Goal: Understand process/instructions: Learn about a topic

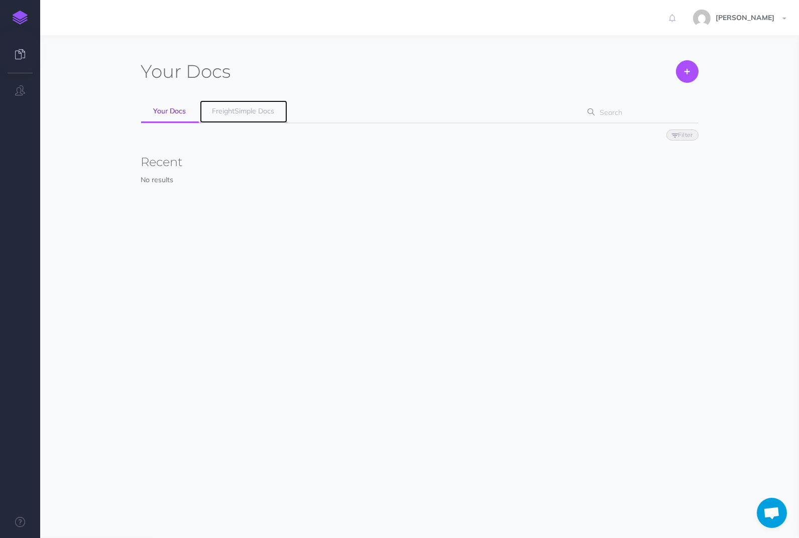
click at [260, 111] on span "FreightSimple Docs" at bounding box center [243, 110] width 62 height 9
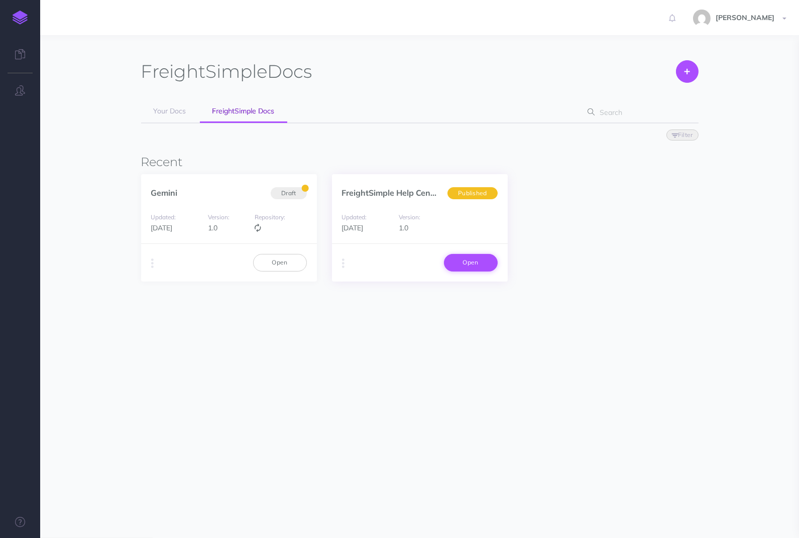
click at [446, 259] on link "Open" at bounding box center [471, 262] width 54 height 17
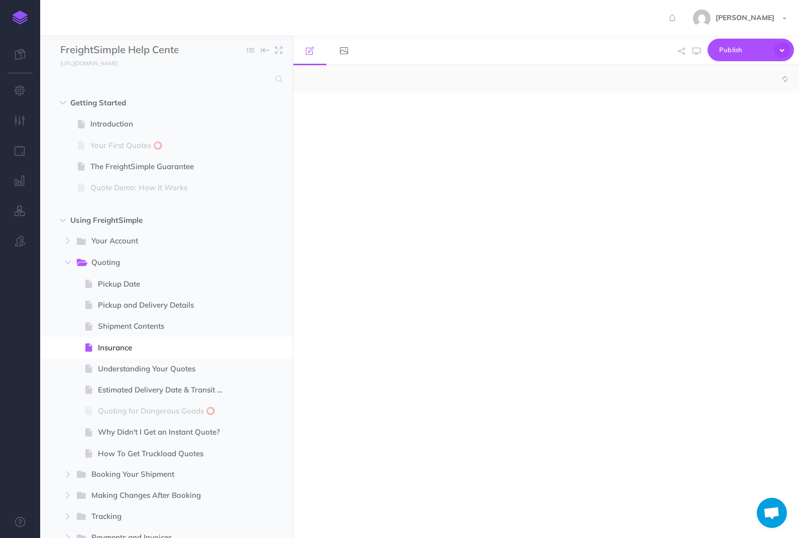
select select "null"
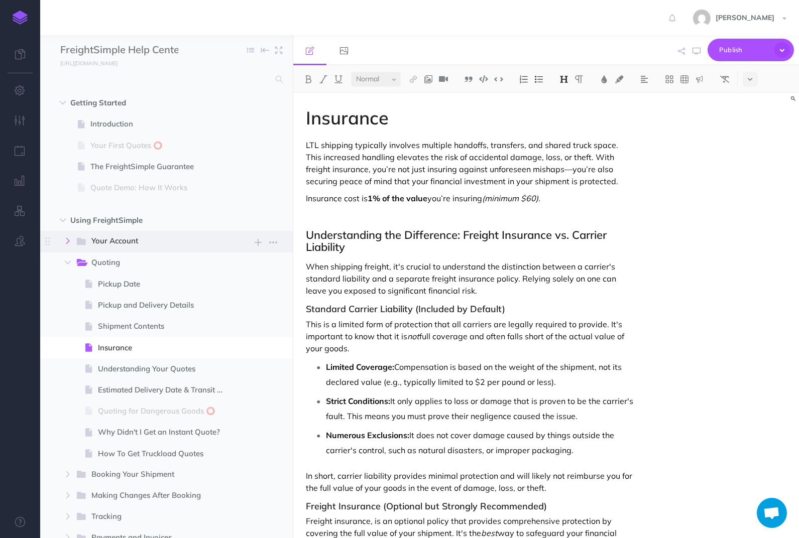
click at [66, 238] on icon "button" at bounding box center [68, 241] width 6 height 6
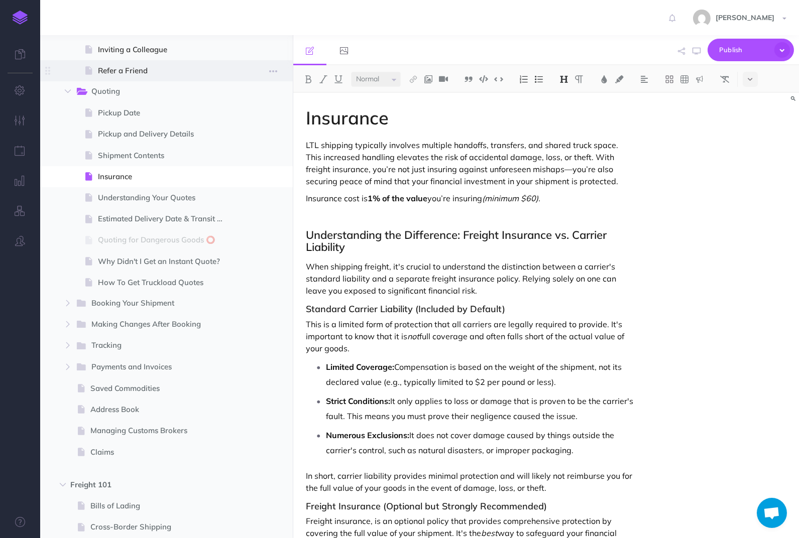
scroll to position [310, 0]
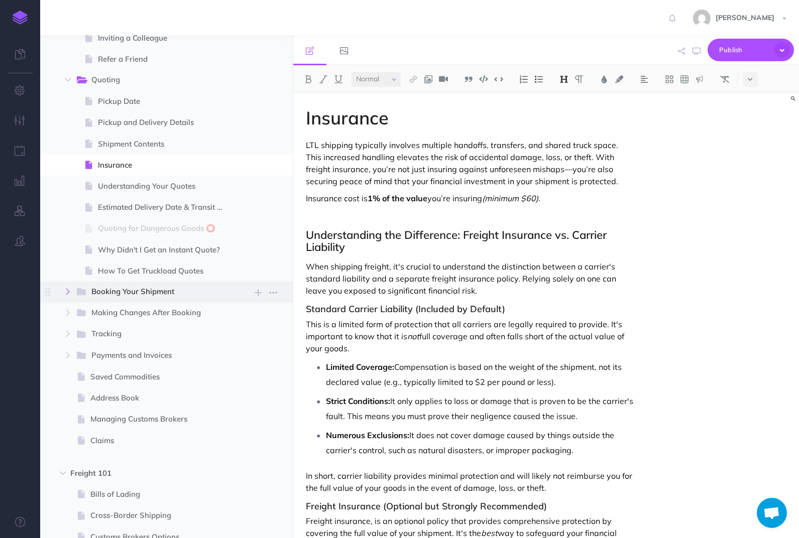
click at [68, 286] on button "button" at bounding box center [68, 292] width 18 height 12
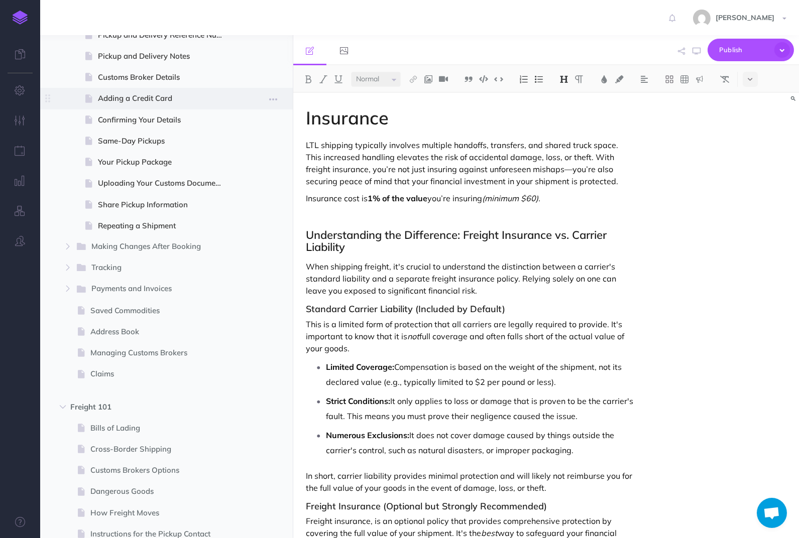
scroll to position [641, 0]
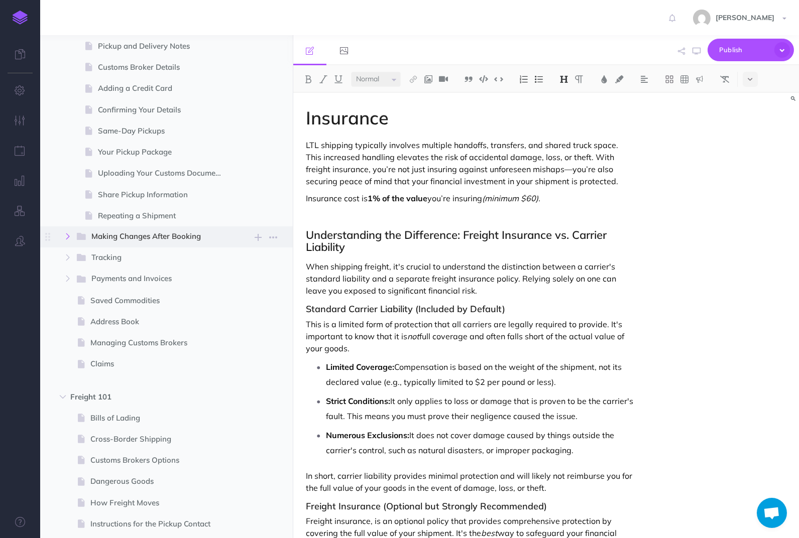
click at [70, 236] on icon "button" at bounding box center [68, 236] width 6 height 6
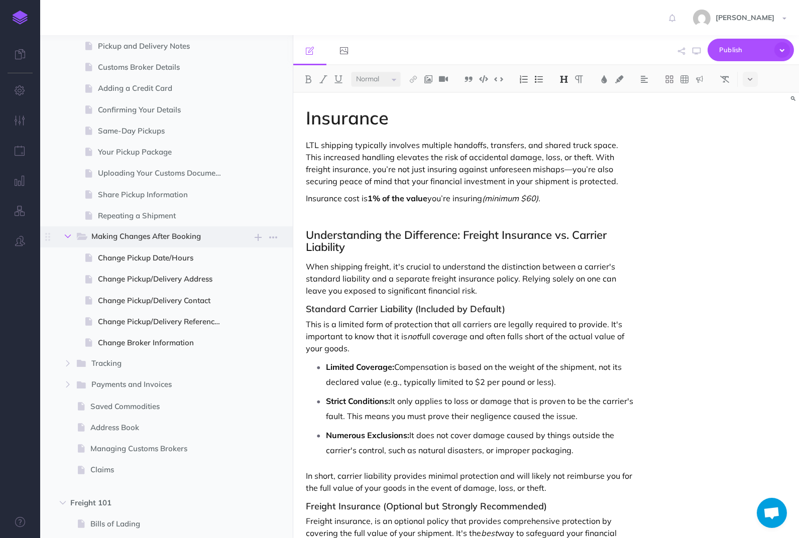
click at [71, 235] on button "button" at bounding box center [68, 236] width 18 height 12
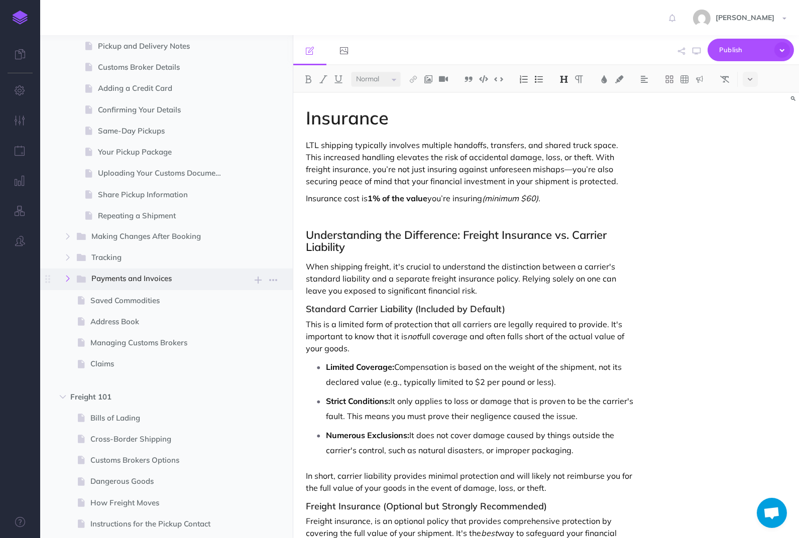
click at [69, 273] on button "button" at bounding box center [68, 279] width 18 height 12
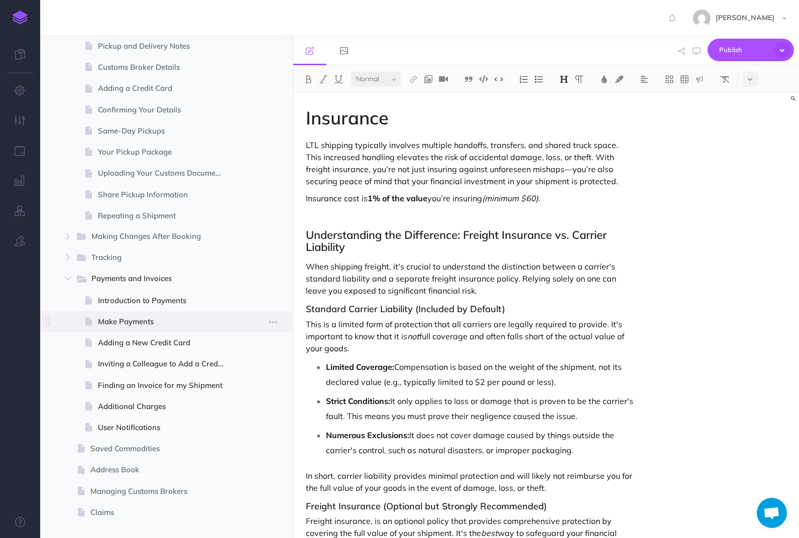
click at [122, 318] on span "Make Payments" at bounding box center [165, 322] width 135 height 12
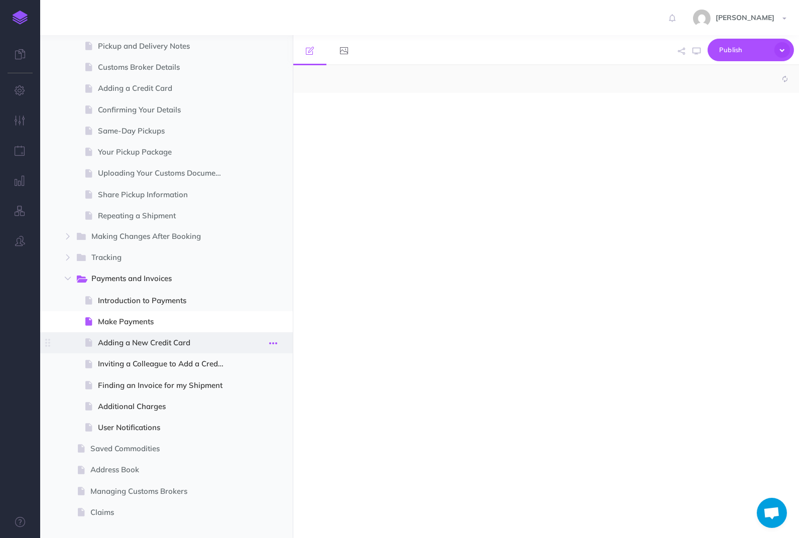
select select "null"
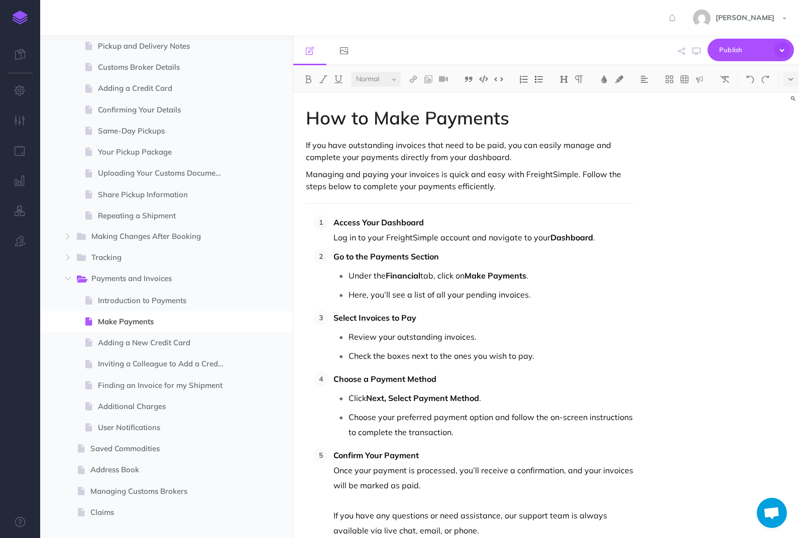
scroll to position [44, 0]
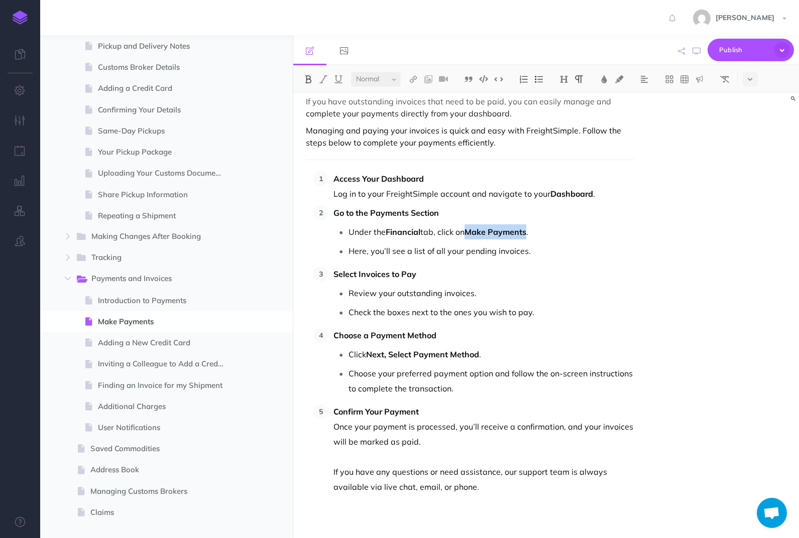
drag, startPoint x: 471, startPoint y: 229, endPoint x: 531, endPoint y: 229, distance: 59.8
click at [531, 229] on p "Under the Financial tab, click on Make Payments ." at bounding box center [491, 231] width 286 height 15
drag, startPoint x: 334, startPoint y: 271, endPoint x: 428, endPoint y: 272, distance: 93.9
click at [428, 272] on p "Select Invoices to Pay" at bounding box center [483, 274] width 301 height 15
click at [541, 248] on p "Here, you’ll see a list of all your pending invoices." at bounding box center [491, 251] width 286 height 15
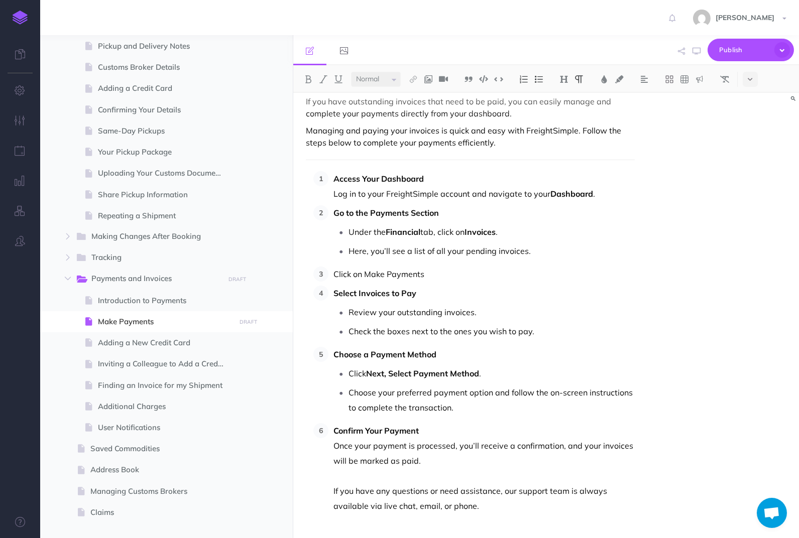
click at [386, 275] on p "Click on Make Payments" at bounding box center [483, 274] width 301 height 15
click at [408, 283] on ol "Access Your Dashboard Log in to your FreightSimple account and navigate to your…" at bounding box center [473, 342] width 321 height 342
click at [366, 273] on strong "Click on Make Payments" at bounding box center [379, 274] width 93 height 10
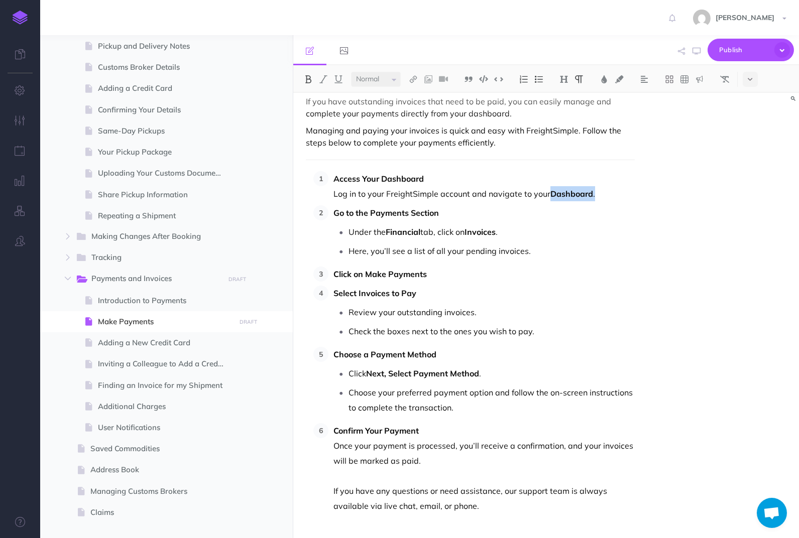
drag, startPoint x: 547, startPoint y: 193, endPoint x: 609, endPoint y: 195, distance: 61.3
click at [609, 195] on p "Access Your Dashboard Log in to your FreightSimple account and navigate to your…" at bounding box center [483, 186] width 301 height 30
click at [393, 231] on strong "Financial" at bounding box center [403, 232] width 35 height 10
click at [481, 82] on img at bounding box center [483, 79] width 9 height 8
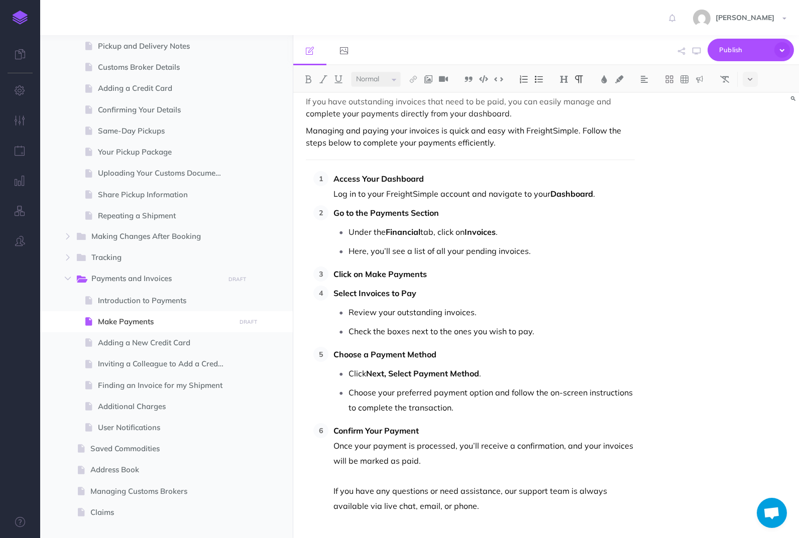
click at [423, 253] on p "Here, you’ll see a list of all your pending invoices." at bounding box center [491, 251] width 286 height 15
click at [409, 233] on strong "Financial" at bounding box center [403, 232] width 35 height 10
click at [418, 256] on p "Here, you’ll see a list of all your pending invoices." at bounding box center [491, 251] width 286 height 15
click at [366, 272] on strong "Click on Make Payments" at bounding box center [379, 274] width 93 height 10
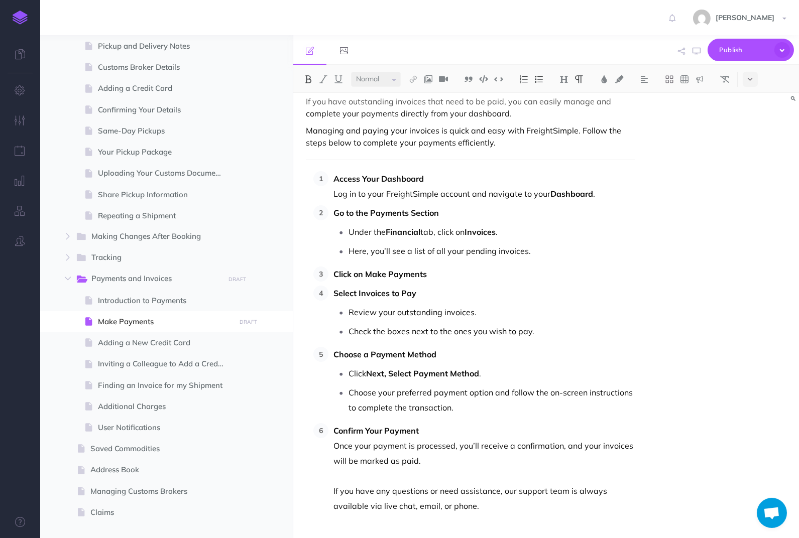
click at [469, 286] on p "Select Invoices to Pay" at bounding box center [483, 293] width 301 height 15
click at [464, 270] on p "Click on Make Payments" at bounding box center [483, 274] width 301 height 15
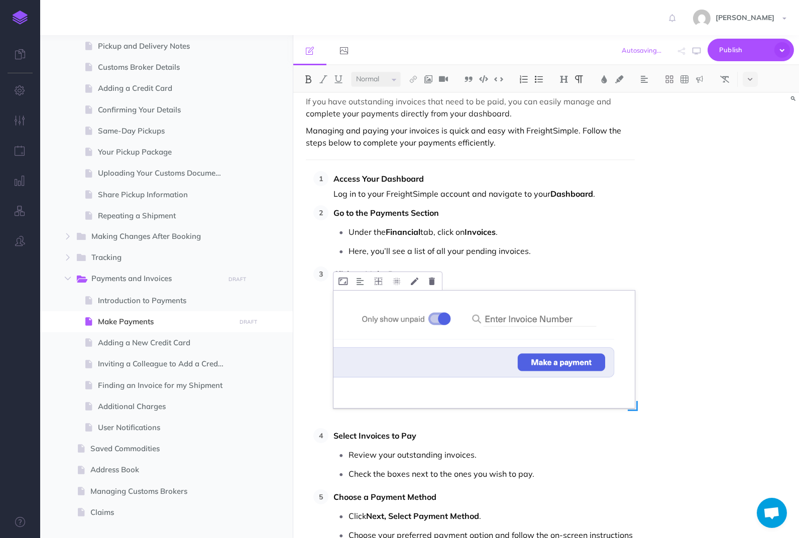
click at [486, 319] on img at bounding box center [483, 350] width 301 height 118
click at [342, 284] on icon at bounding box center [342, 282] width 9 height 8
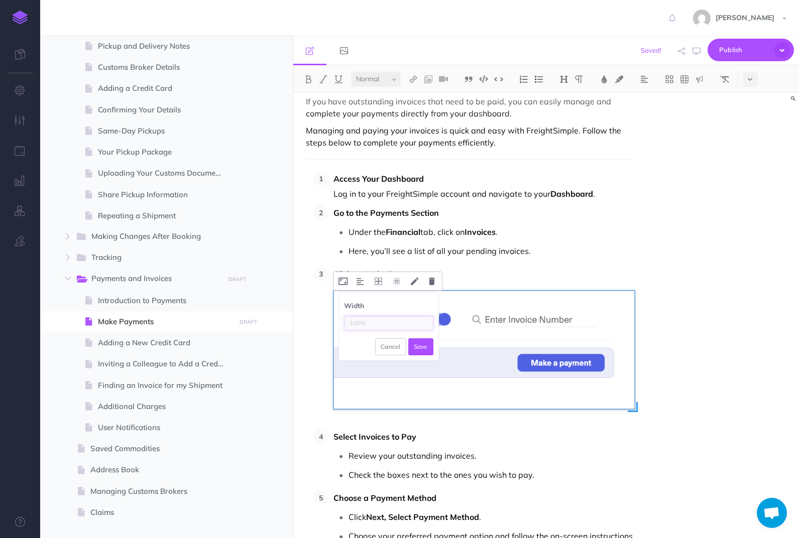
click at [383, 327] on input "text" at bounding box center [388, 323] width 89 height 15
type input "70%"
click at [410, 349] on button "Save" at bounding box center [420, 346] width 25 height 17
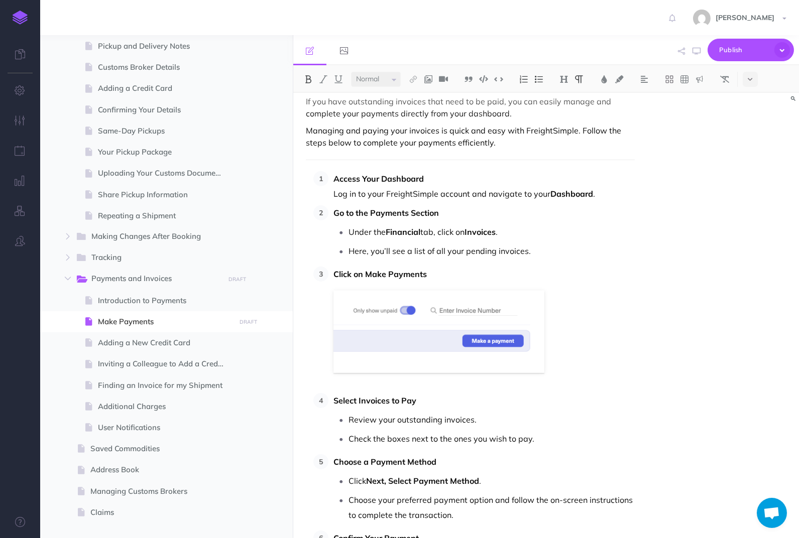
click at [630, 372] on li "Click on Make Payments" at bounding box center [481, 320] width 306 height 106
click at [546, 262] on ol "Access Your Dashboard Log in to your FreightSimple account and navigate to your…" at bounding box center [473, 396] width 321 height 450
click at [559, 259] on ol "Access Your Dashboard Log in to your FreightSimple account and navigate to your…" at bounding box center [473, 396] width 321 height 450
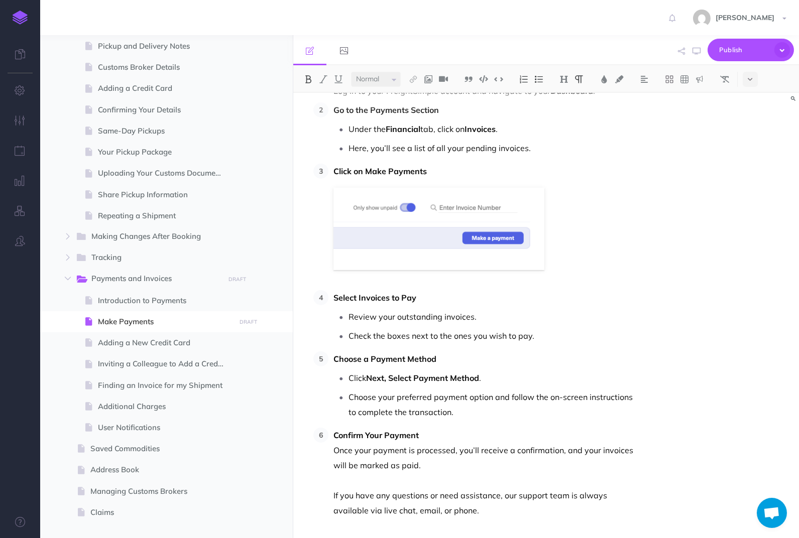
scroll to position [170, 0]
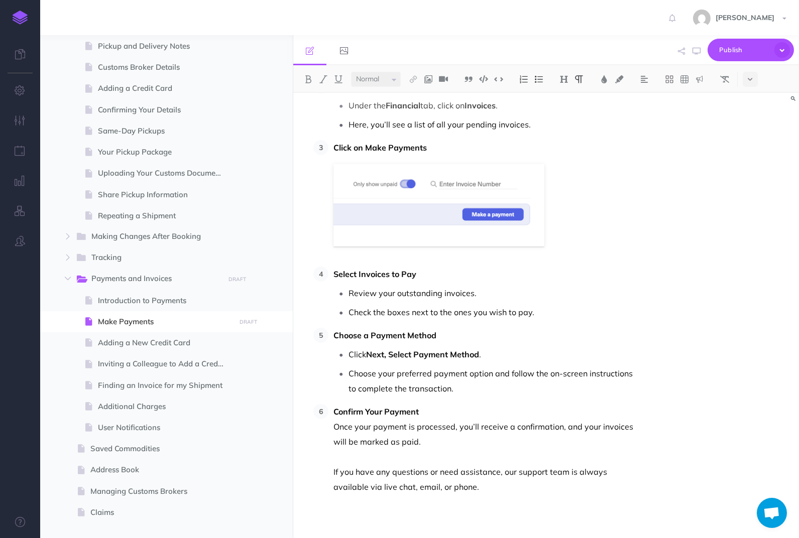
click at [348, 311] on p "Check the boxes next to the ones you wish to pay." at bounding box center [491, 312] width 286 height 15
drag, startPoint x: 348, startPoint y: 312, endPoint x: 410, endPoint y: 310, distance: 61.3
click at [410, 311] on p "Check the boxes next to the ones you wish to pay." at bounding box center [491, 312] width 286 height 15
drag, startPoint x: 481, startPoint y: 313, endPoint x: 539, endPoint y: 312, distance: 58.2
click at [540, 312] on p "You can multiple select the invoices next to the ones you wish to pay." at bounding box center [491, 312] width 286 height 15
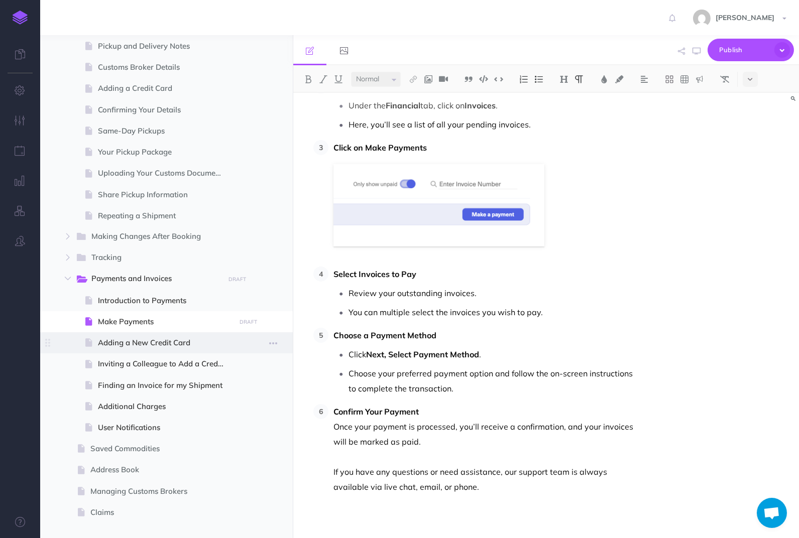
click at [188, 346] on span "Adding a New Credit Card" at bounding box center [165, 343] width 135 height 12
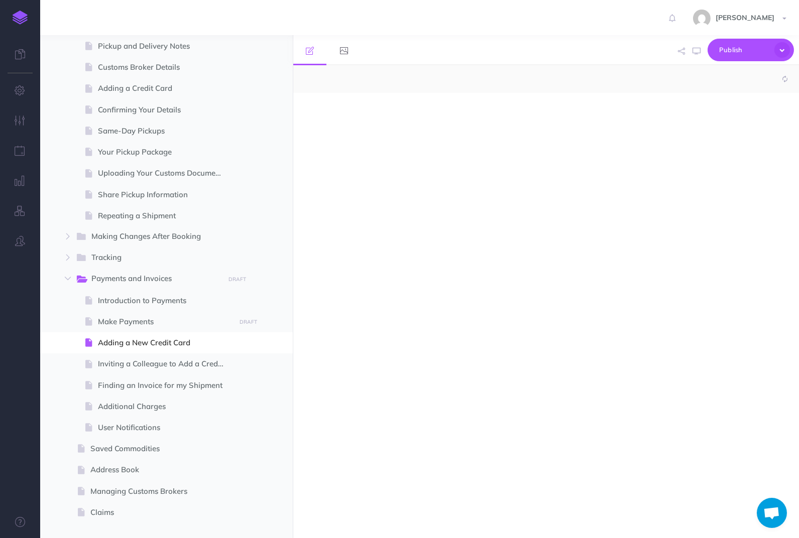
select select "null"
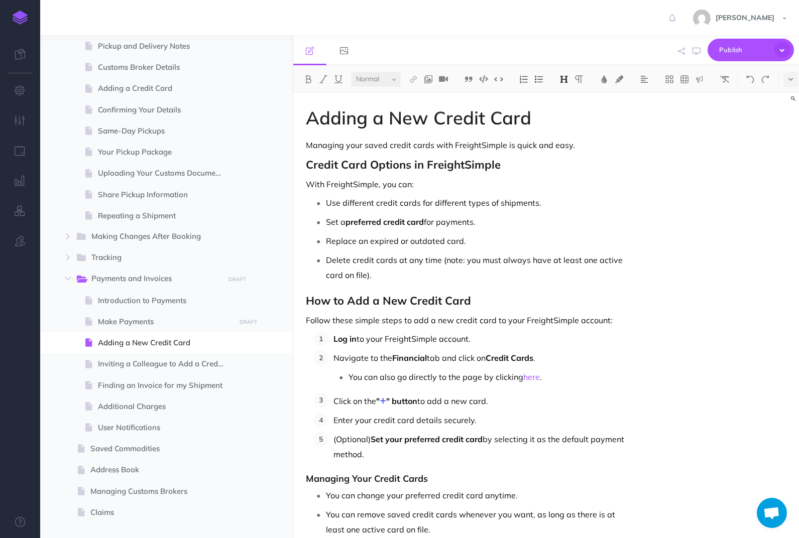
scroll to position [394, 0]
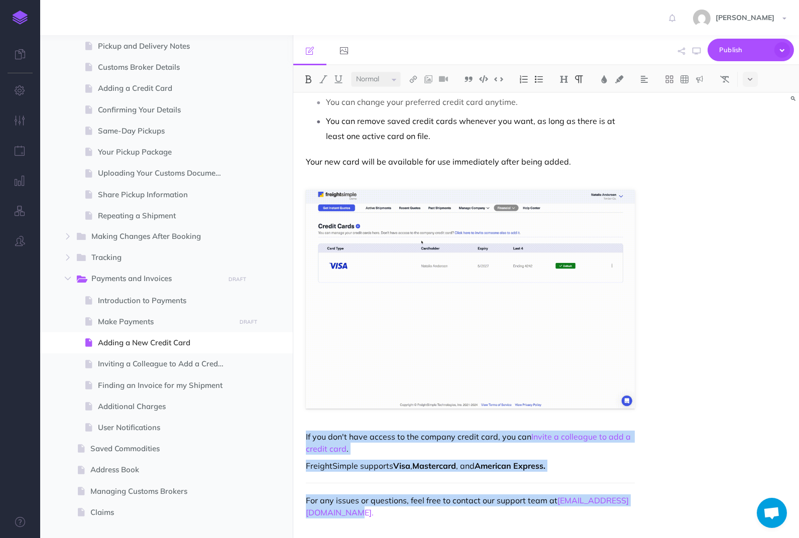
drag, startPoint x: 306, startPoint y: 434, endPoint x: 417, endPoint y: 527, distance: 144.4
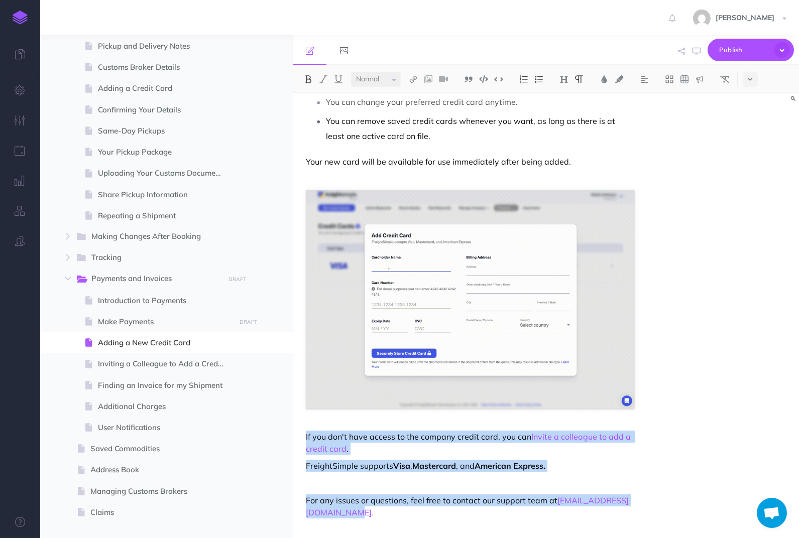
click at [417, 527] on div "Adding a New Credit Card Managing your saved credit cards with FreightSimple is…" at bounding box center [470, 119] width 354 height 840
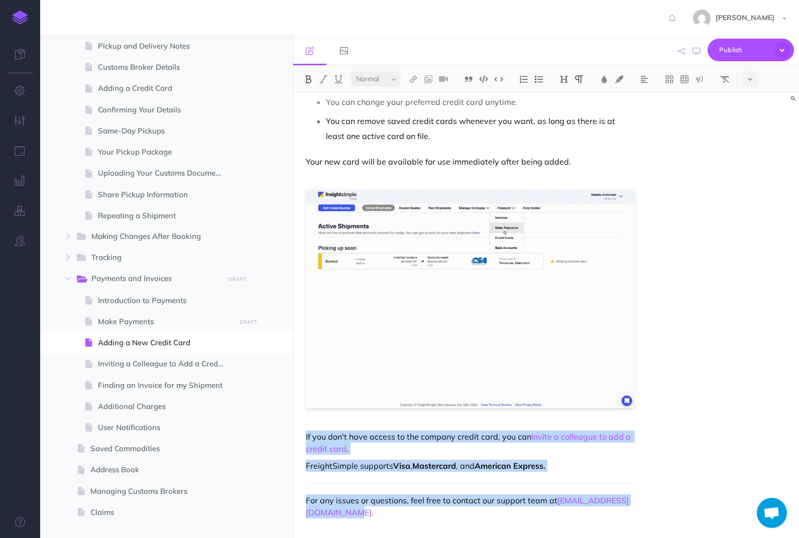
copy div "If you don't have access to the company credit card, you can Invite a colleague…"
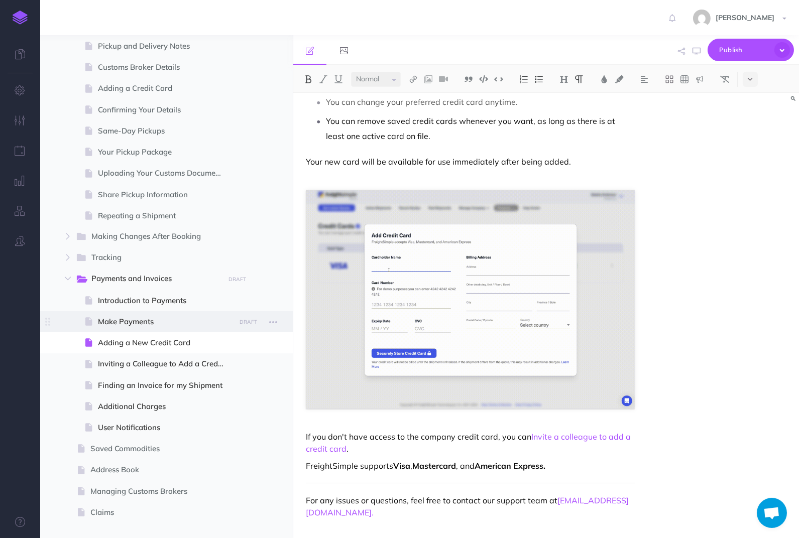
click at [147, 319] on span "Make Payments" at bounding box center [165, 322] width 135 height 12
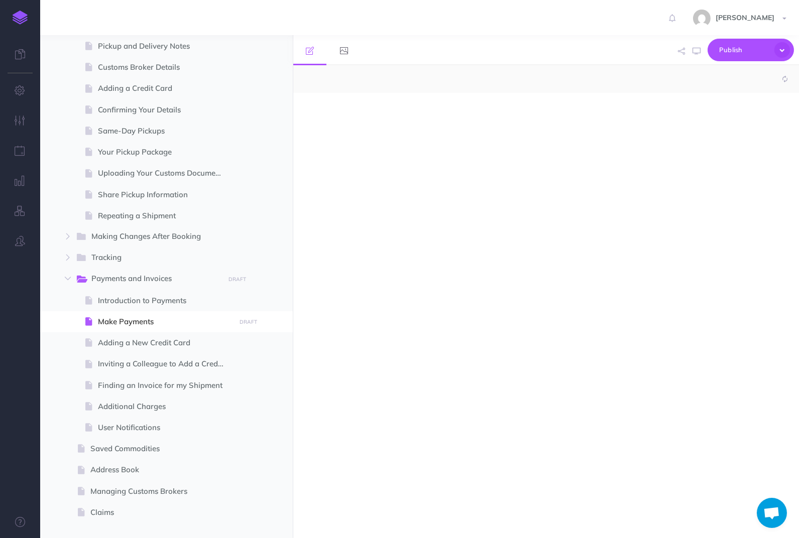
select select "null"
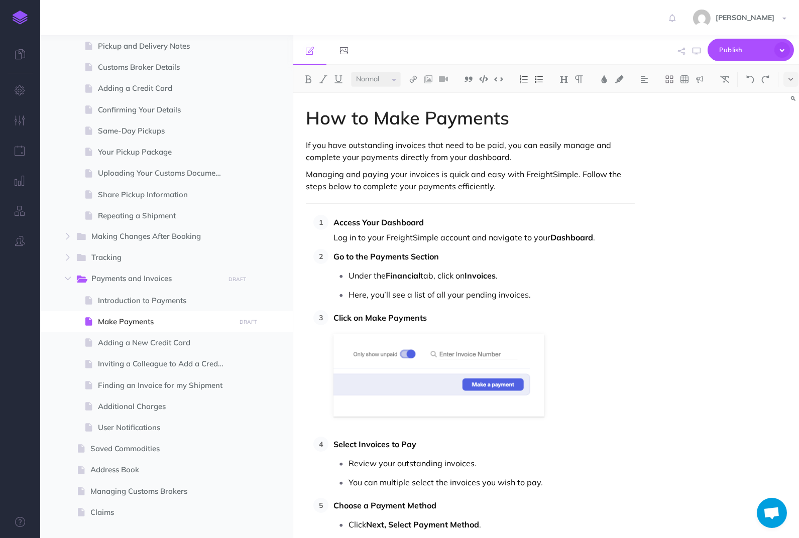
scroll to position [170, 0]
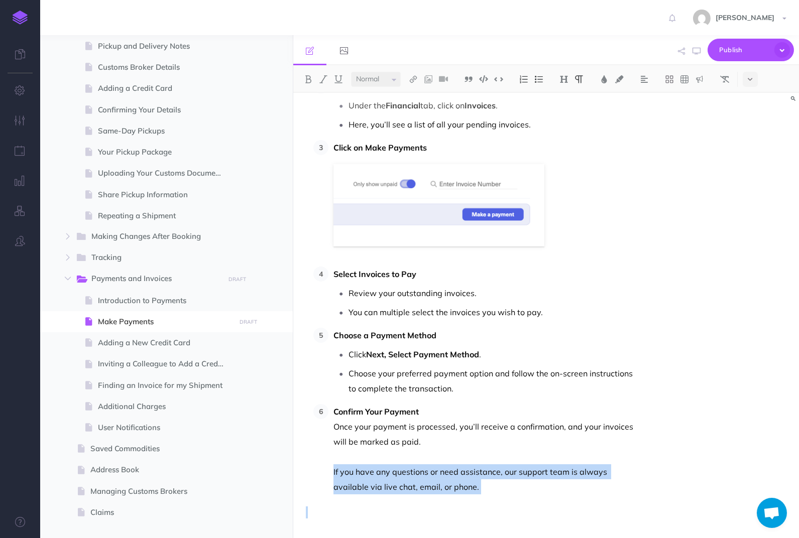
drag, startPoint x: 330, startPoint y: 466, endPoint x: 463, endPoint y: 527, distance: 146.7
click at [463, 527] on div "How to Make Payments If you have outstanding invoices that need to be paid, you…" at bounding box center [470, 231] width 354 height 616
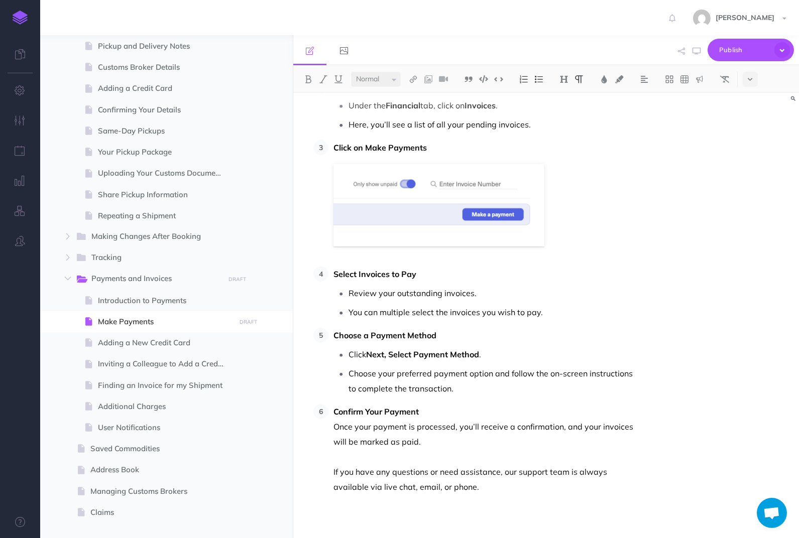
scroll to position [193, 0]
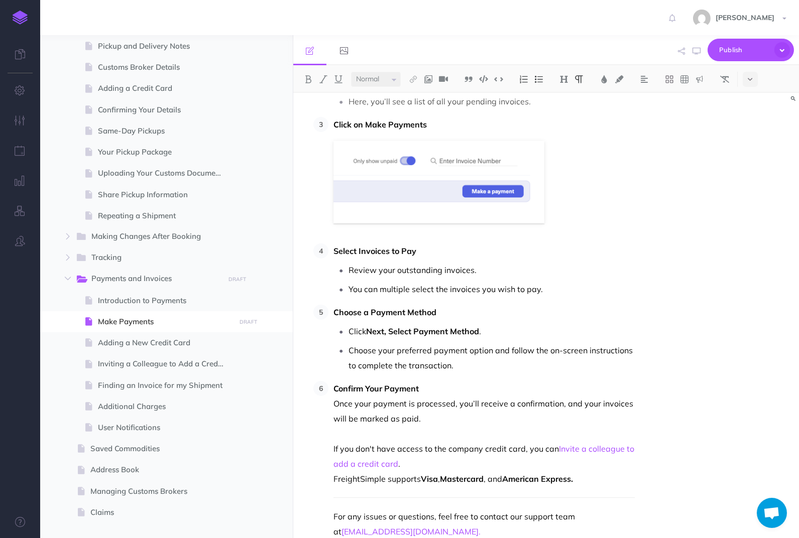
click at [409, 433] on p "Confirm Your Payment Once your payment is processed, you’ll receive a confirmat…" at bounding box center [483, 411] width 301 height 60
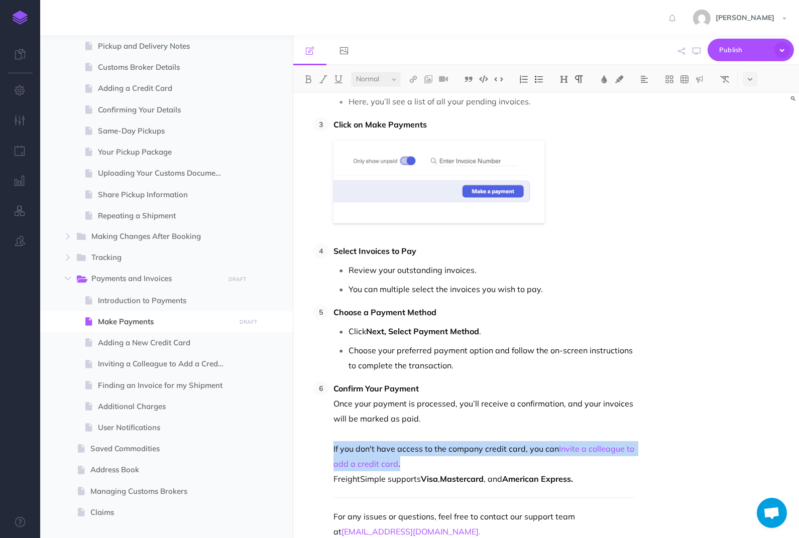
drag, startPoint x: 442, startPoint y: 459, endPoint x: 331, endPoint y: 449, distance: 110.9
click at [331, 450] on li "Confirm Your Payment Once your payment is processed, you’ll receive a confirmat…" at bounding box center [481, 460] width 306 height 158
click at [473, 457] on p "If you don't have access to the company credit card, you can Invite a colleague…" at bounding box center [483, 456] width 301 height 30
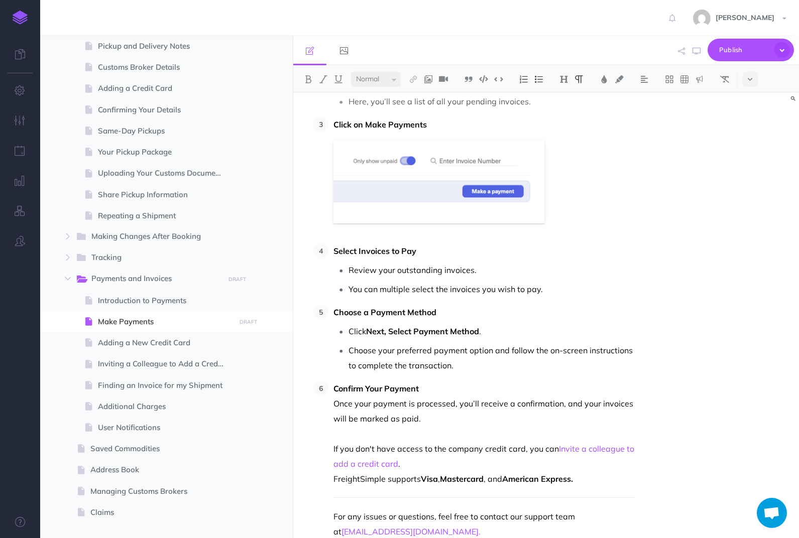
click at [460, 436] on p "Confirm Your Payment Once your payment is processed, you’ll receive a confirmat…" at bounding box center [483, 411] width 301 height 60
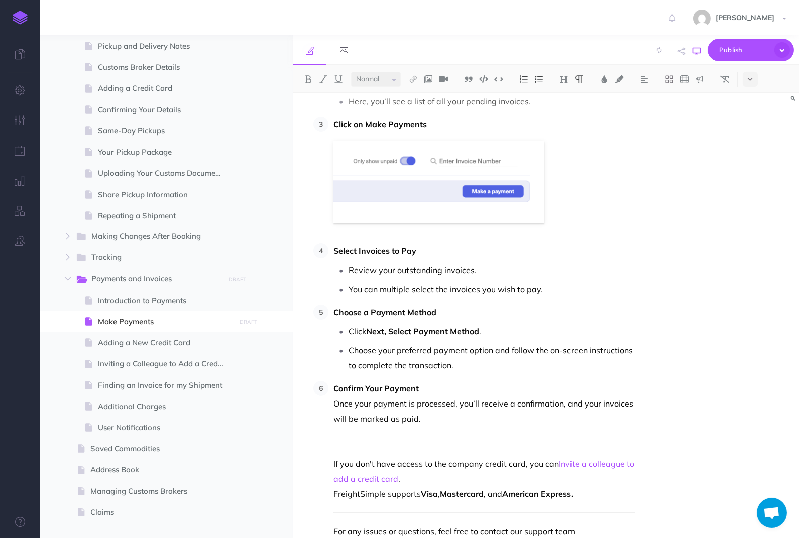
click at [693, 55] on icon "button" at bounding box center [696, 51] width 8 height 8
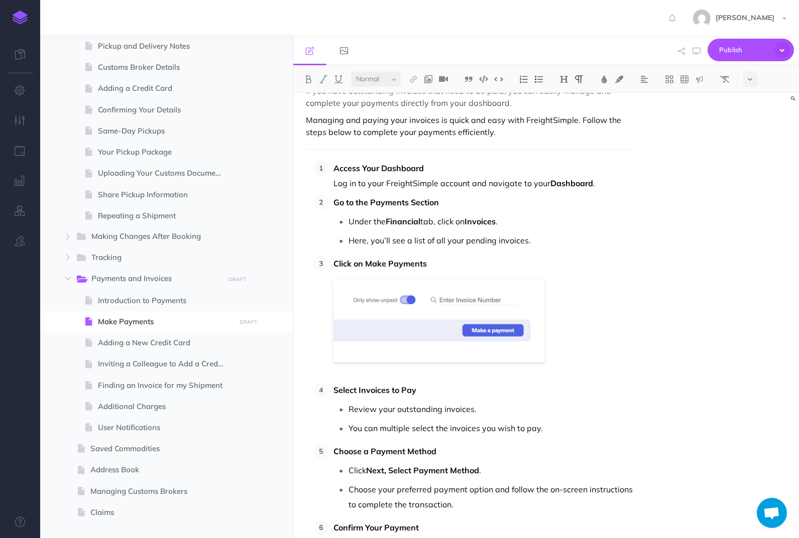
scroll to position [11, 0]
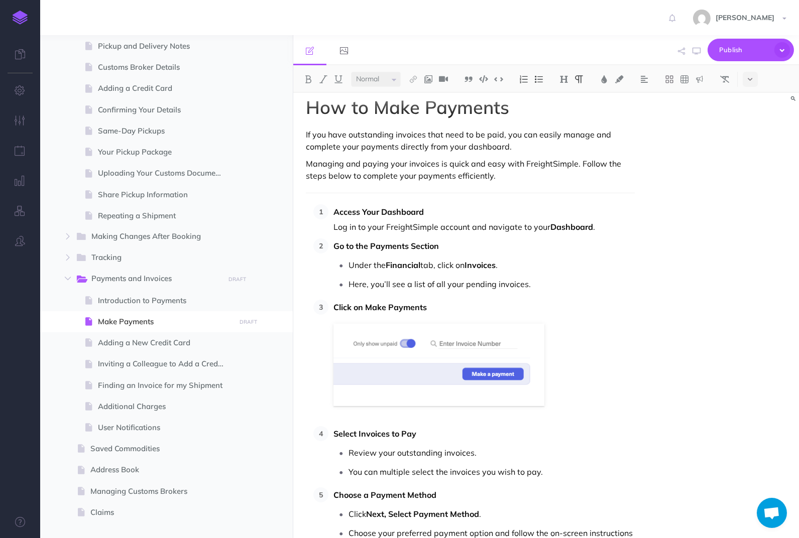
click at [385, 223] on p "Access Your Dashboard Log in to your FreightSimple account and navigate to your…" at bounding box center [483, 219] width 301 height 30
click at [548, 225] on p "Access Your Dashboard Log in to your FreightSimple account and navigate to your…" at bounding box center [483, 219] width 301 height 30
click at [556, 227] on strong "Dashboard" at bounding box center [571, 227] width 43 height 10
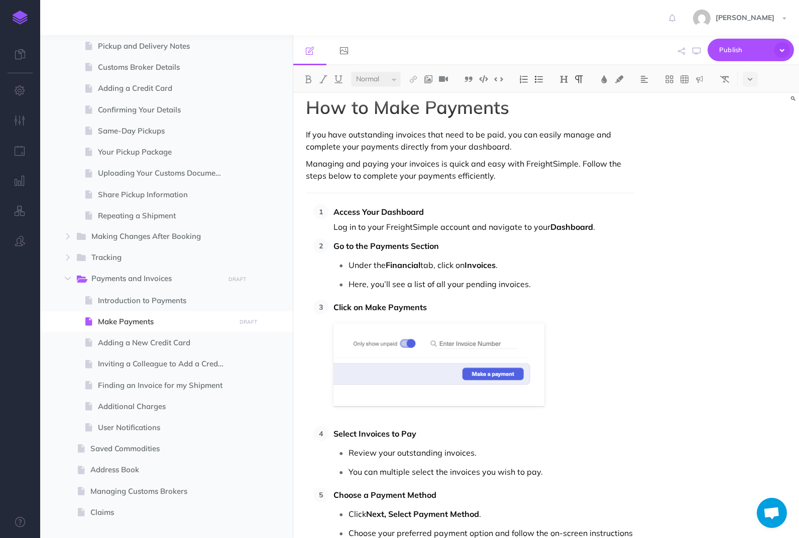
click at [387, 223] on p "Access Your Dashboard Log in to your FreightSimple account and navigate to your…" at bounding box center [483, 219] width 301 height 30
drag, startPoint x: 386, startPoint y: 223, endPoint x: 469, endPoint y: 224, distance: 83.4
click at [469, 224] on p "Access Your Dashboard Log in to your FreightSimple account and navigate to your…" at bounding box center [483, 219] width 301 height 30
click at [565, 224] on strong "Dashboard" at bounding box center [569, 227] width 43 height 10
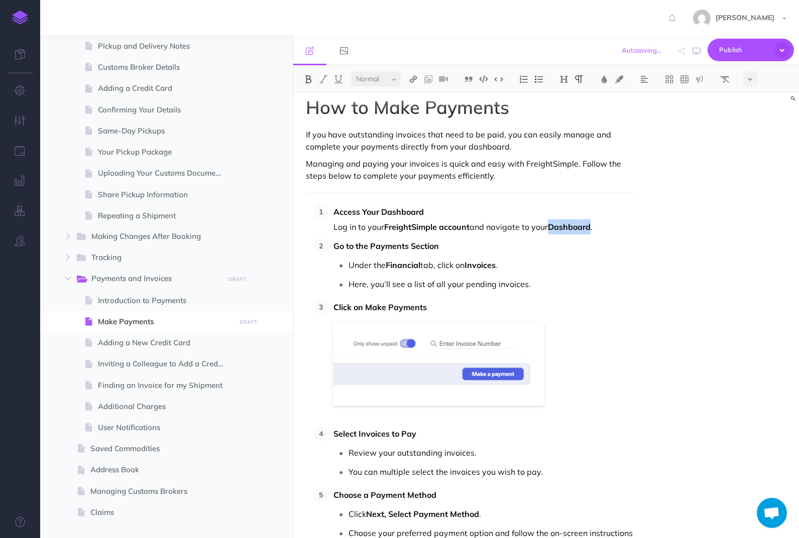
click at [414, 76] on img at bounding box center [413, 79] width 9 height 8
click at [420, 95] on button at bounding box center [413, 96] width 15 height 15
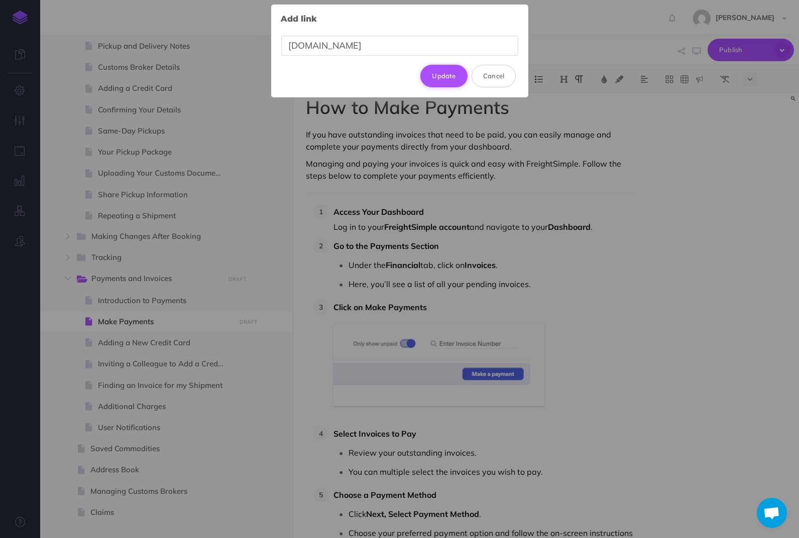
type input "[DOMAIN_NAME]"
click at [428, 79] on button "Update" at bounding box center [443, 76] width 47 height 22
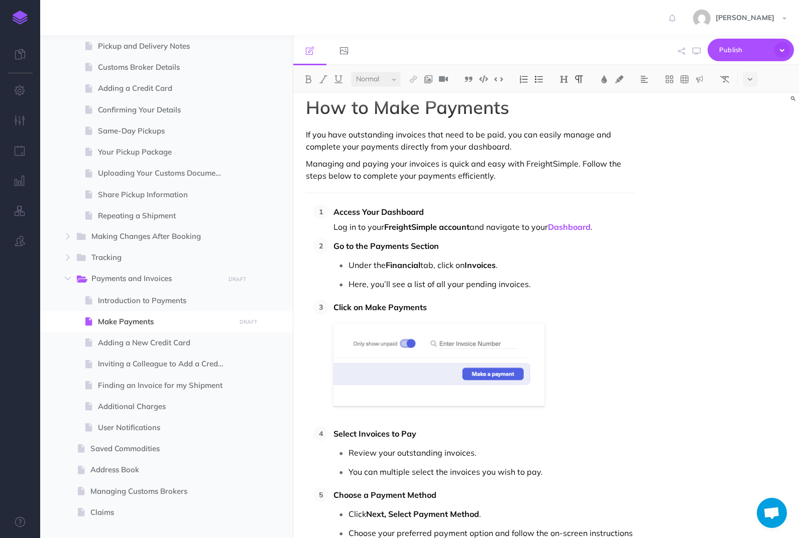
click at [644, 162] on div "How to Make Payments If you have outstanding invoices that need to be paid, you…" at bounding box center [470, 431] width 354 height 699
click at [558, 225] on link "Dashboard" at bounding box center [569, 227] width 43 height 10
click at [580, 253] on p "Go to the Payments Section" at bounding box center [483, 246] width 301 height 15
click at [698, 53] on icon "button" at bounding box center [696, 51] width 8 height 8
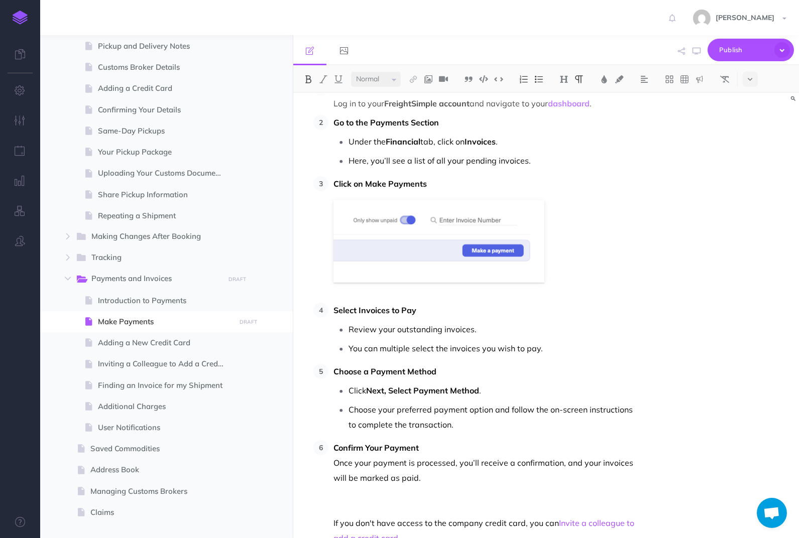
scroll to position [139, 0]
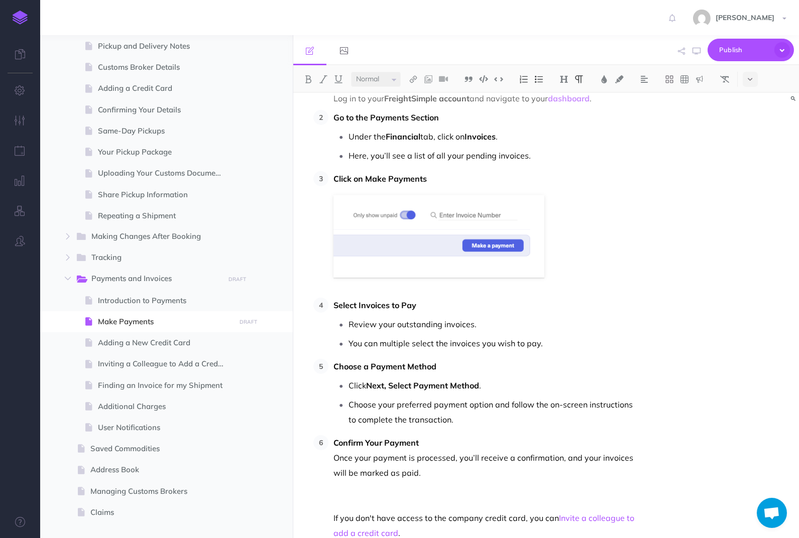
drag, startPoint x: 346, startPoint y: 384, endPoint x: 367, endPoint y: 389, distance: 20.7
click at [367, 389] on li "Click Next, Select Payment Method ." at bounding box center [491, 385] width 286 height 15
click at [361, 384] on strong "Next, Select Payment Method" at bounding box center [404, 386] width 113 height 10
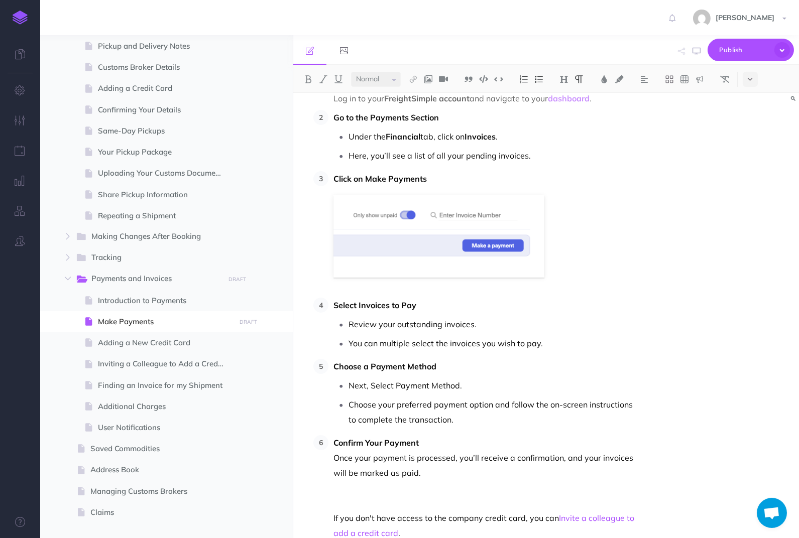
click at [375, 389] on p "Next, Select Payment Method." at bounding box center [491, 385] width 286 height 15
click at [395, 384] on p "Next, select Payment Method." at bounding box center [491, 385] width 286 height 15
click at [448, 385] on p "Next, select your preferred Payment Method." at bounding box center [491, 385] width 286 height 15
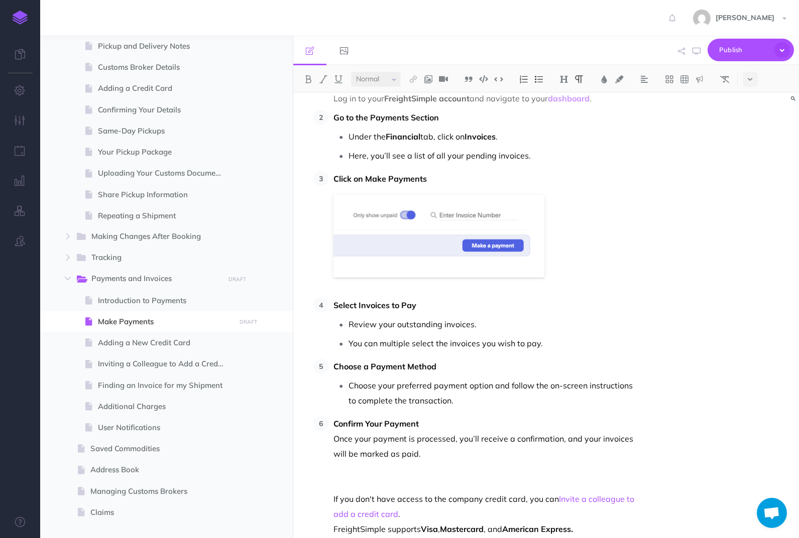
click at [510, 394] on p "Choose your preferred payment option and follow the on-screen instructions to c…" at bounding box center [491, 393] width 286 height 30
click at [332, 436] on li "Confirm Your Payment Once your payment is processed, you’ll receive a confirmat…" at bounding box center [481, 502] width 306 height 173
click at [352, 382] on p "Choose your preferred payment option and follow the on-screen instructions to c…" at bounding box center [491, 393] width 286 height 30
click at [349, 384] on p "Choose your preferred payment option and follow the on-screen instructions to c…" at bounding box center [491, 393] width 286 height 30
click at [541, 82] on img at bounding box center [538, 79] width 9 height 8
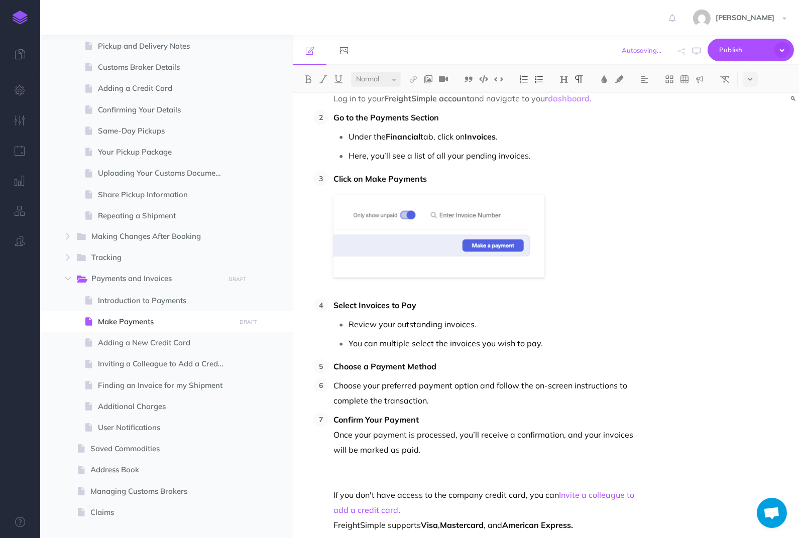
click at [535, 73] on button at bounding box center [538, 79] width 15 height 15
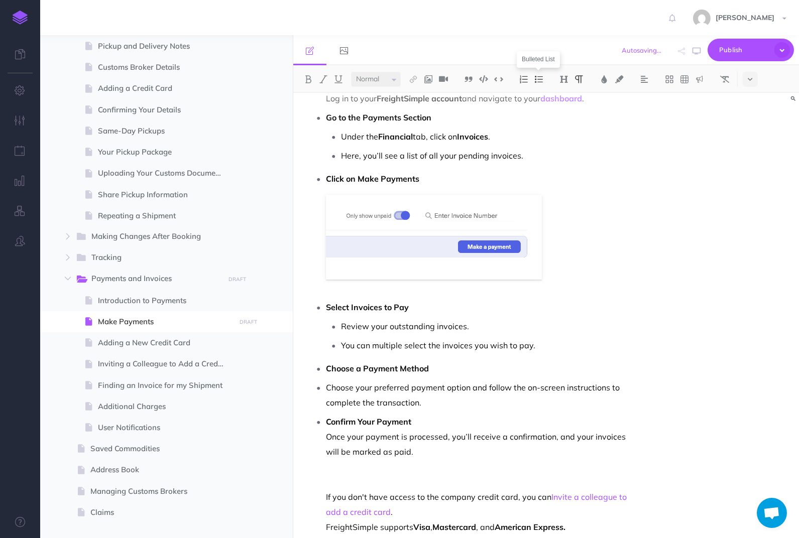
click at [535, 73] on button at bounding box center [538, 79] width 15 height 15
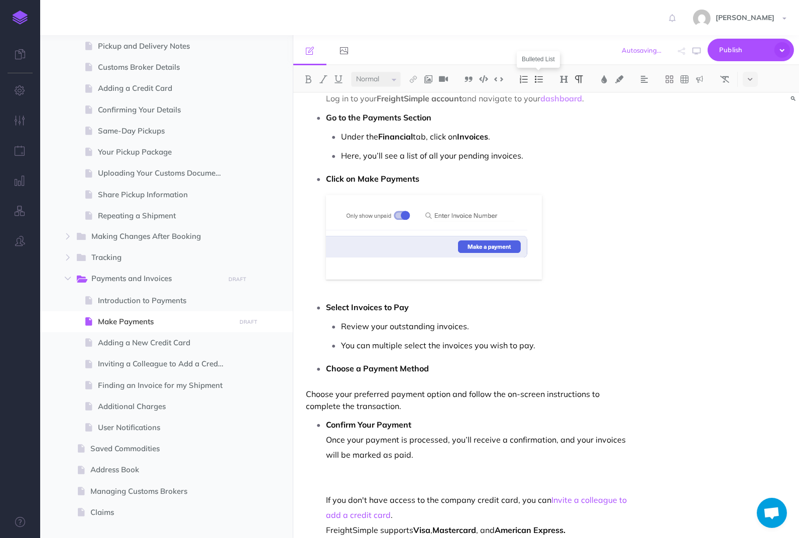
click at [535, 73] on button at bounding box center [538, 79] width 15 height 15
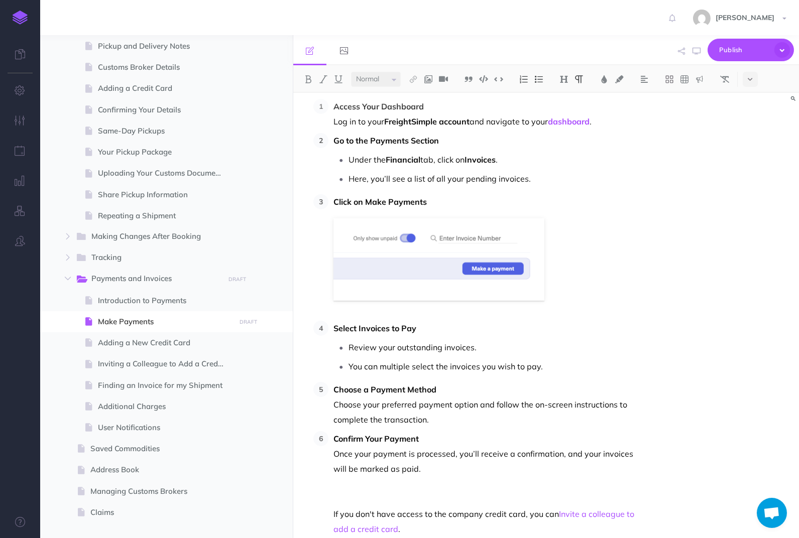
scroll to position [118, 0]
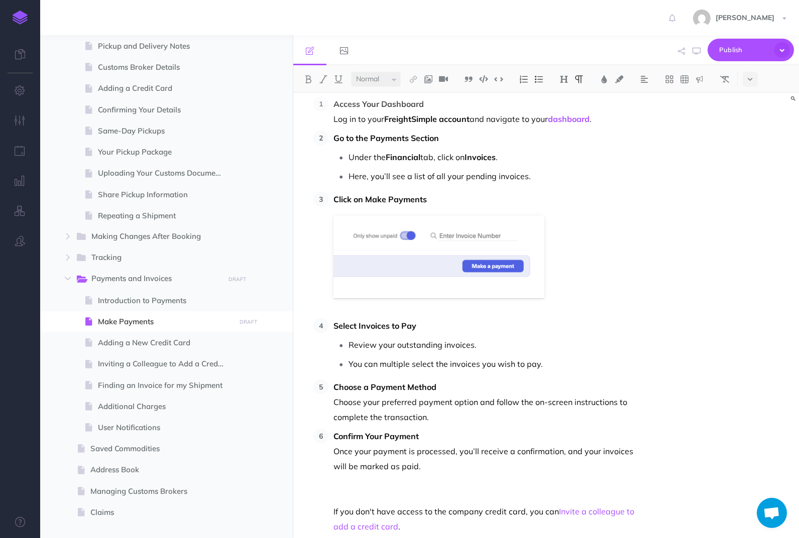
click at [329, 122] on li "Access Your Dashboard Log in to your FreightSimple account and navigate to your…" at bounding box center [481, 111] width 306 height 30
click at [542, 78] on img at bounding box center [538, 79] width 9 height 8
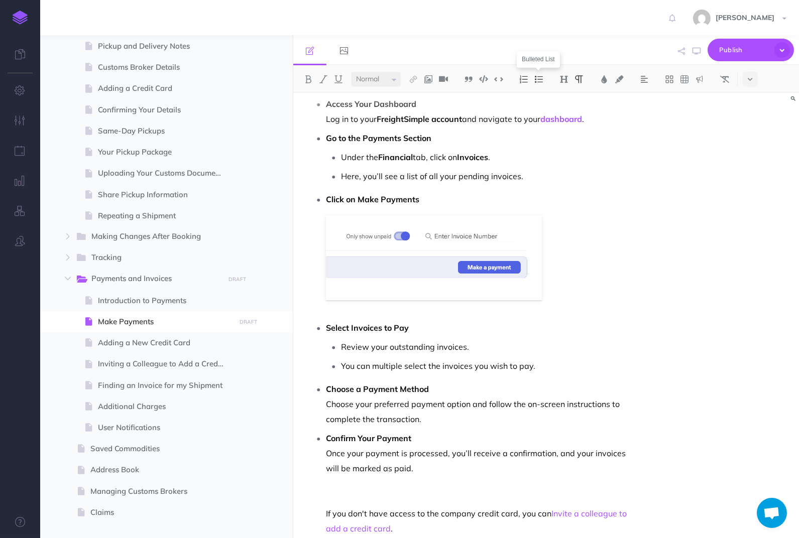
click at [542, 78] on img at bounding box center [538, 79] width 9 height 8
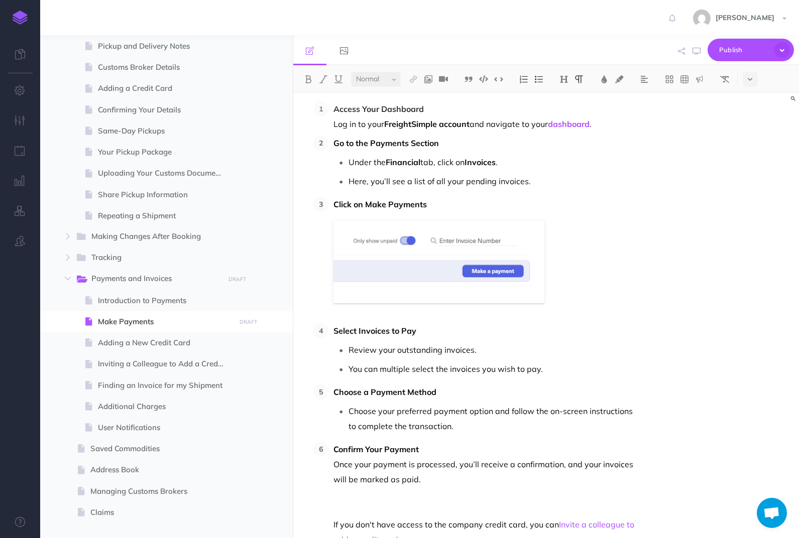
click at [330, 465] on li "Confirm Your Payment Once your payment is processed, you’ll receive a confirmat…" at bounding box center [481, 528] width 306 height 173
click at [348, 401] on li "Choose a Payment Method Choose your preferred payment option and follow the on-…" at bounding box center [481, 409] width 306 height 49
click at [334, 461] on p "Once your payment is processed, you’ll receive a confirmation, and your invoice…" at bounding box center [483, 479] width 301 height 45
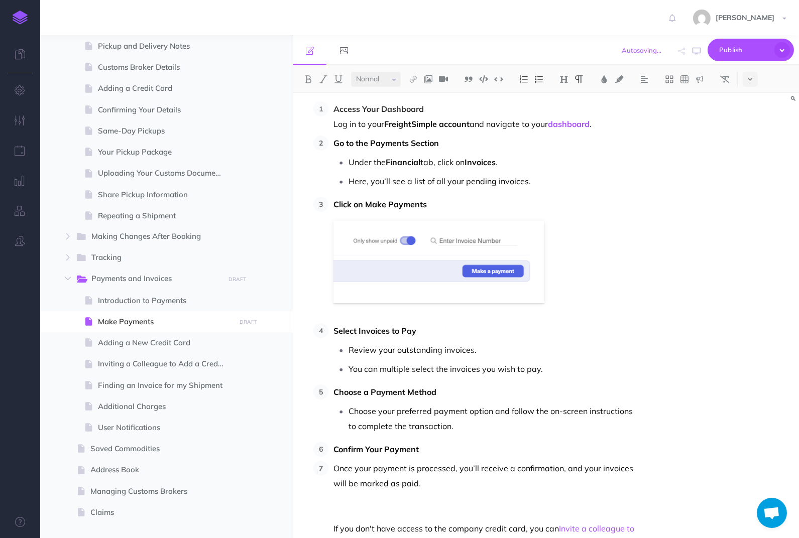
click at [543, 72] on button at bounding box center [538, 79] width 15 height 15
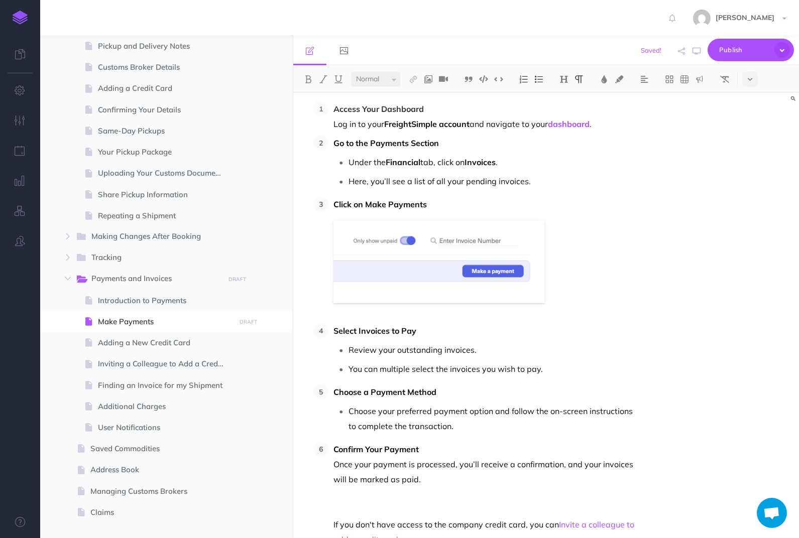
click at [351, 411] on p "Choose your preferred payment option and follow the on-screen instructions to c…" at bounding box center [491, 419] width 286 height 30
click at [348, 413] on li "Choose your preferred payment option and follow the on-screen instructions to c…" at bounding box center [491, 419] width 286 height 30
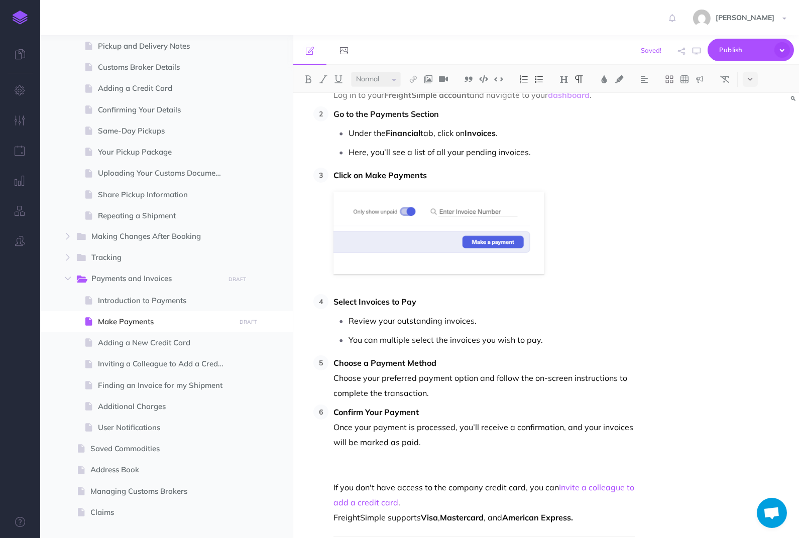
scroll to position [152, 0]
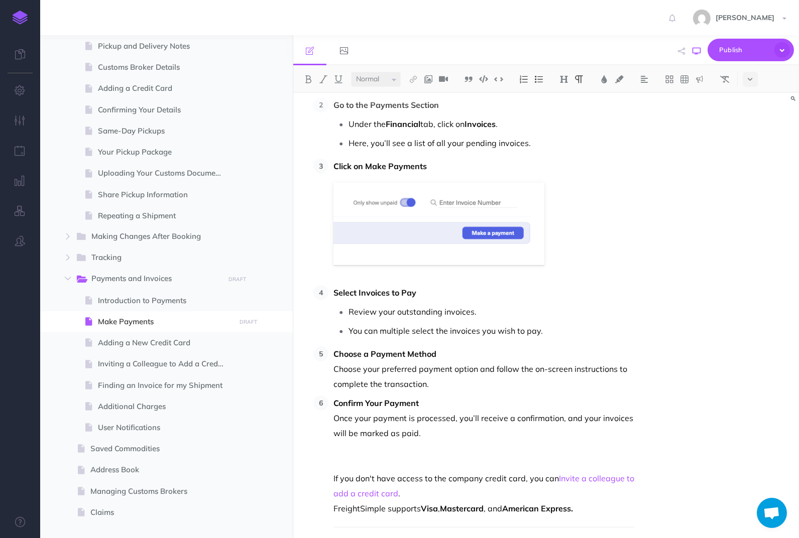
click at [694, 51] on icon "button" at bounding box center [696, 51] width 8 height 8
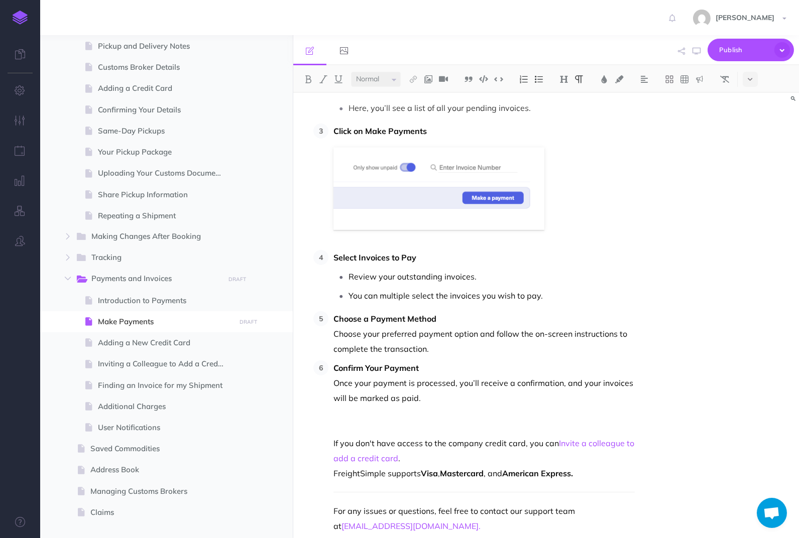
scroll to position [226, 0]
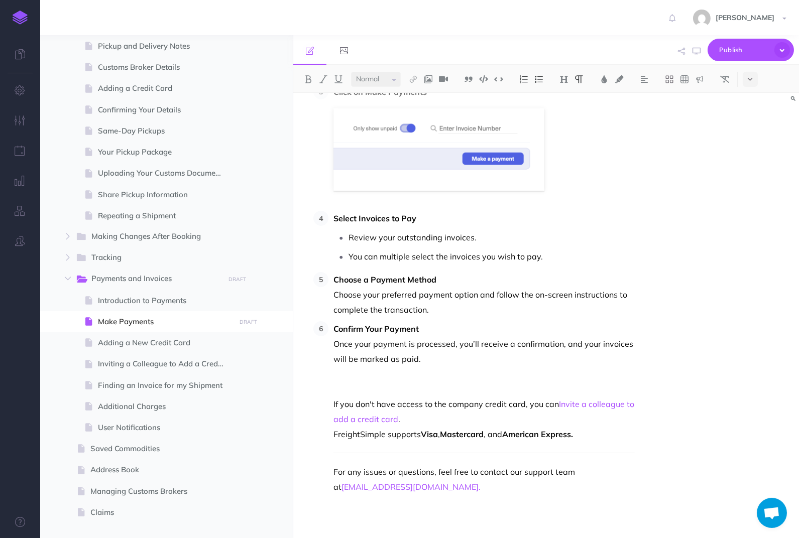
click at [447, 382] on p at bounding box center [483, 389] width 301 height 15
click at [679, 53] on icon "button" at bounding box center [681, 51] width 7 height 7
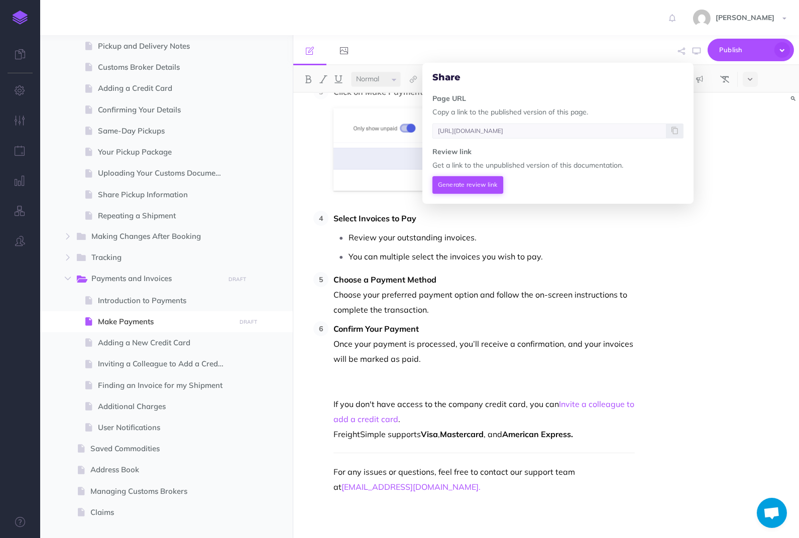
click at [474, 176] on button "Generate review link" at bounding box center [467, 184] width 71 height 17
click at [474, 178] on button "Generate review link" at bounding box center [467, 184] width 71 height 17
click at [674, 183] on icon at bounding box center [674, 184] width 7 height 6
click at [690, 177] on div "Share Page URL Copy a link to the published version of this page. [URL][DOMAIN_…" at bounding box center [557, 132] width 271 height 139
click at [711, 177] on div "How to Make Payments If you have outstanding invoices that need to be paid, you…" at bounding box center [546, 315] width 506 height 445
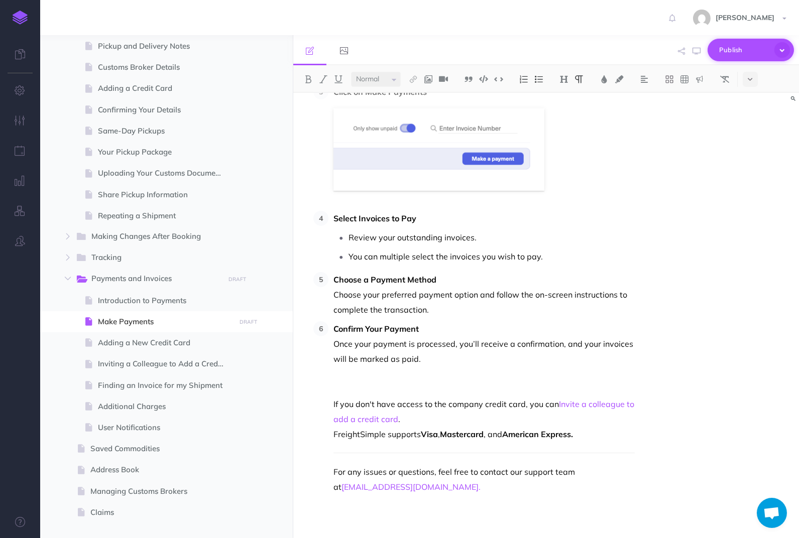
click at [779, 54] on icon "button" at bounding box center [782, 50] width 16 height 16
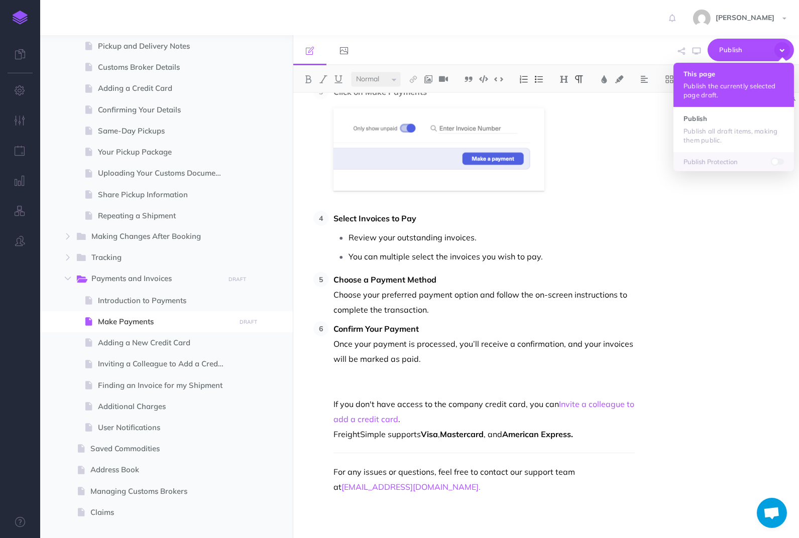
click at [755, 75] on h4 "This page" at bounding box center [733, 73] width 100 height 7
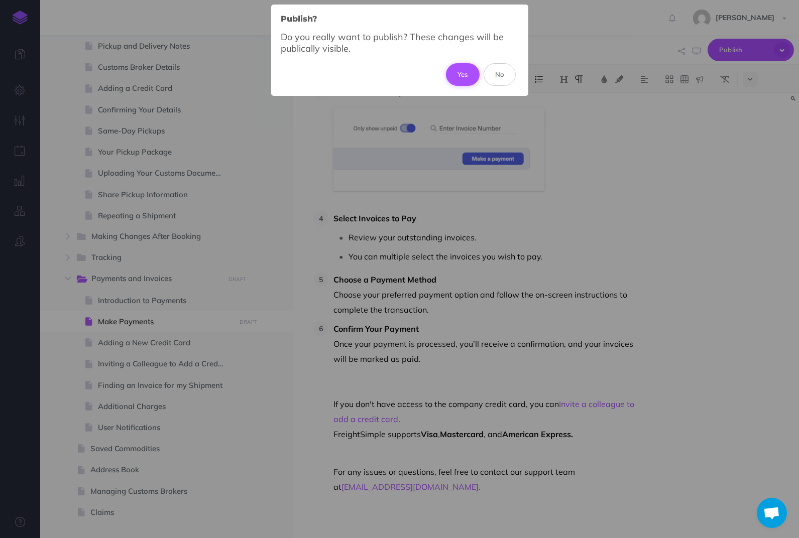
click at [460, 73] on button "Yes" at bounding box center [463, 74] width 34 height 22
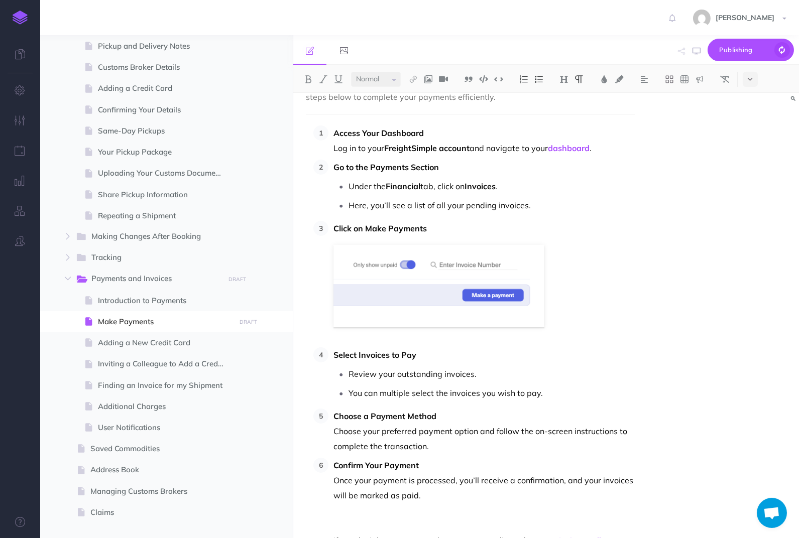
scroll to position [0, 0]
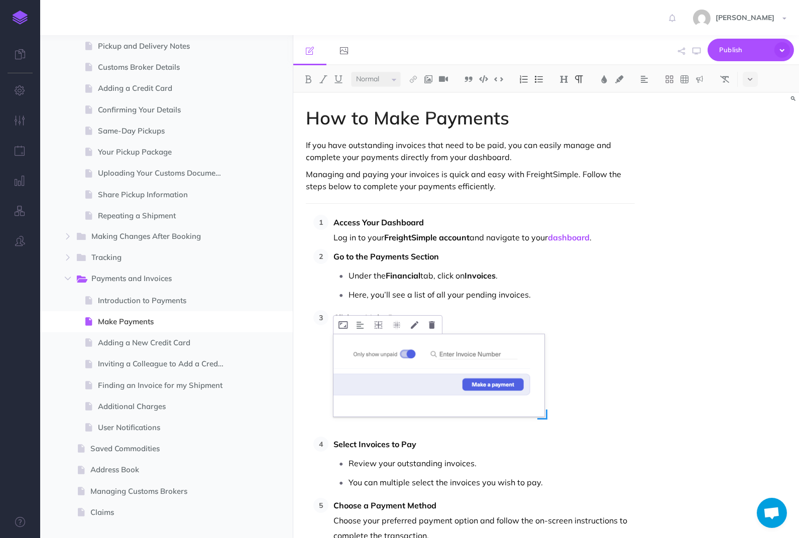
click at [402, 339] on img at bounding box center [438, 375] width 211 height 82
click at [339, 329] on icon at bounding box center [342, 325] width 9 height 8
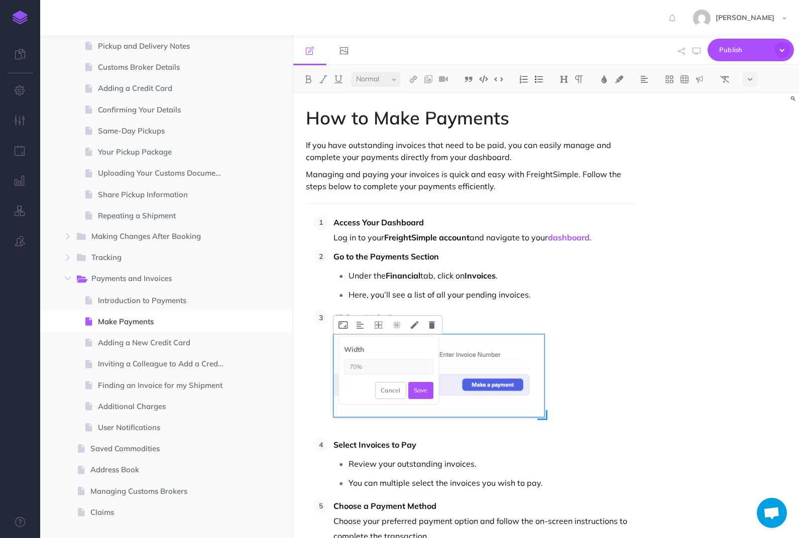
click at [352, 365] on input "70%" at bounding box center [388, 367] width 89 height 15
type input "60%"
click at [417, 395] on button "Save" at bounding box center [420, 390] width 25 height 17
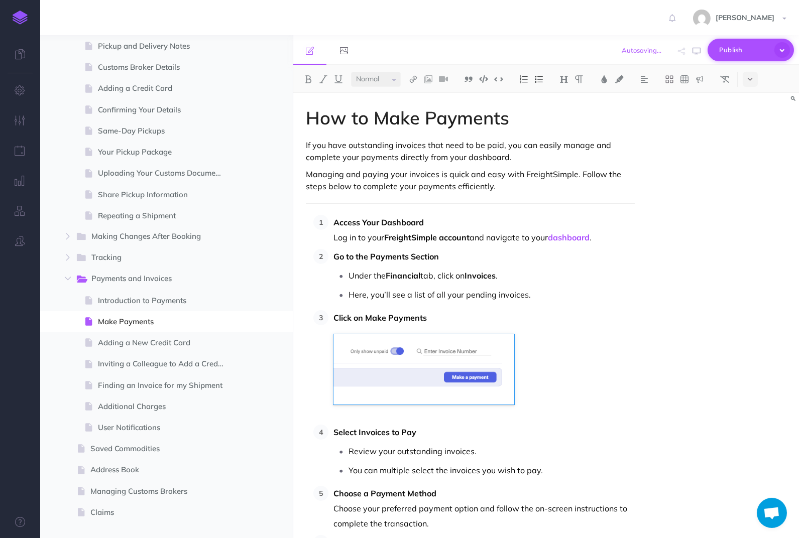
click at [774, 49] on icon "button" at bounding box center [782, 50] width 21 height 21
click at [740, 144] on div "How to Make Payments If you have outstanding invoices that need to be paid, you…" at bounding box center [546, 315] width 506 height 445
click at [782, 49] on icon "button" at bounding box center [782, 50] width 16 height 16
click at [723, 183] on div "How to Make Payments If you have outstanding invoices that need to be paid, you…" at bounding box center [546, 315] width 506 height 445
click at [782, 51] on icon "button" at bounding box center [782, 50] width 19 height 19
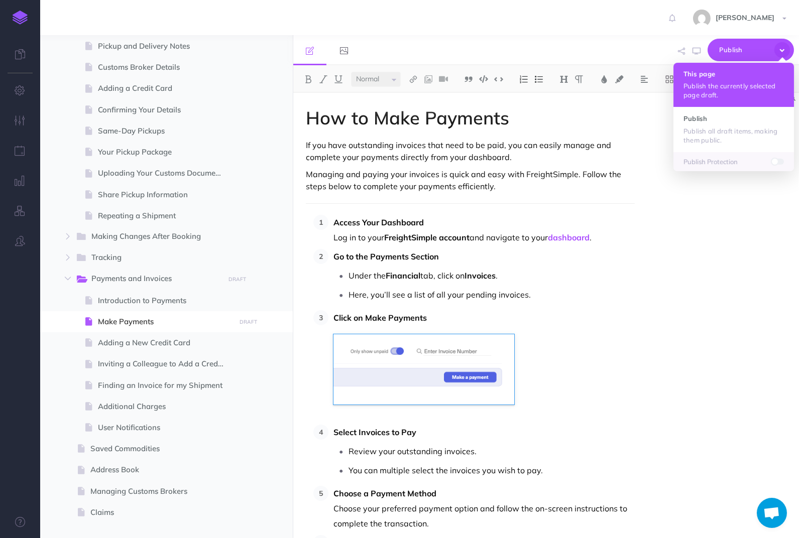
click at [752, 92] on p "Publish the currently selected page draft." at bounding box center [733, 90] width 100 height 18
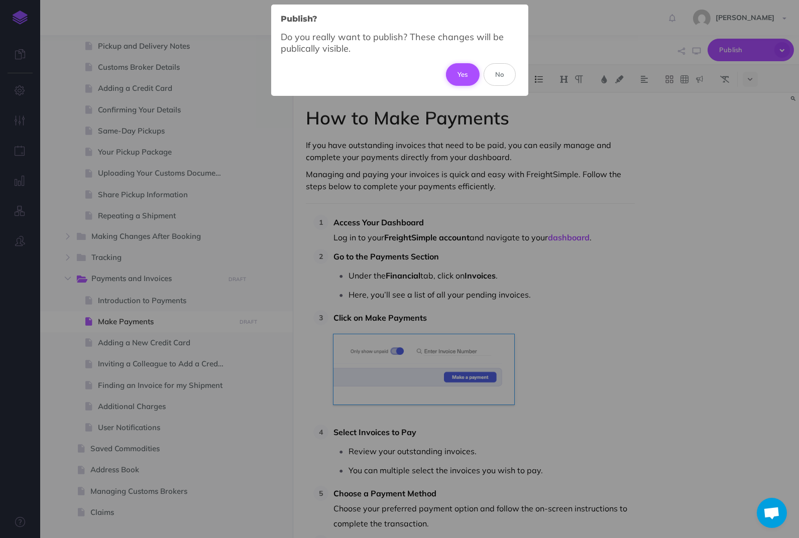
click at [463, 70] on button "Yes" at bounding box center [463, 74] width 34 height 22
